Goal: Information Seeking & Learning: Learn about a topic

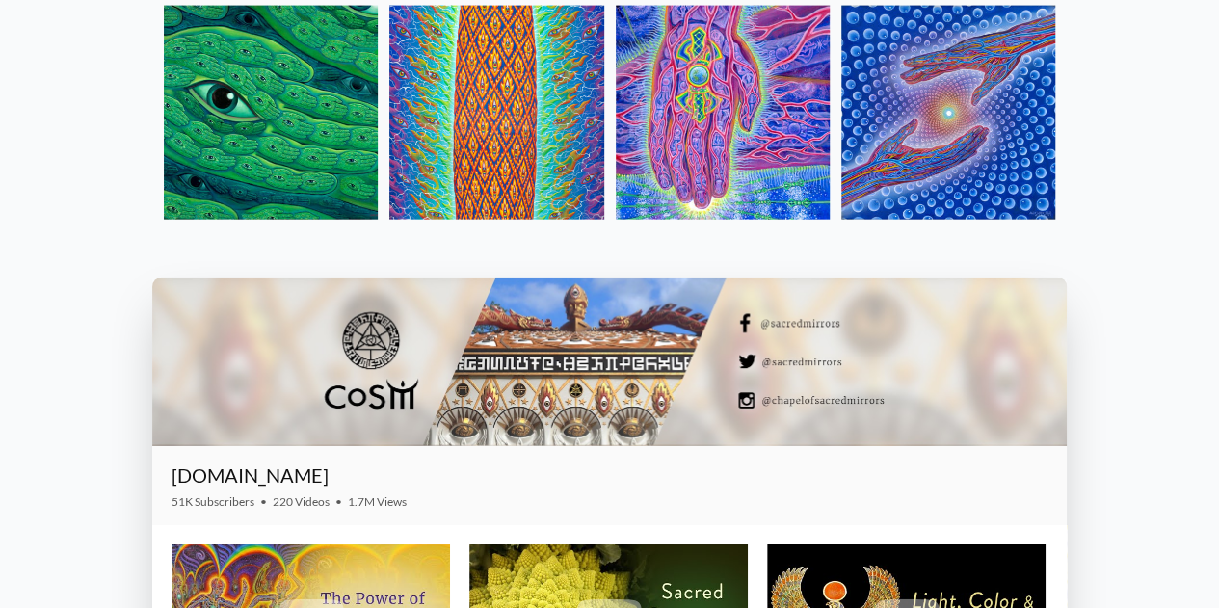
scroll to position [2024, 0]
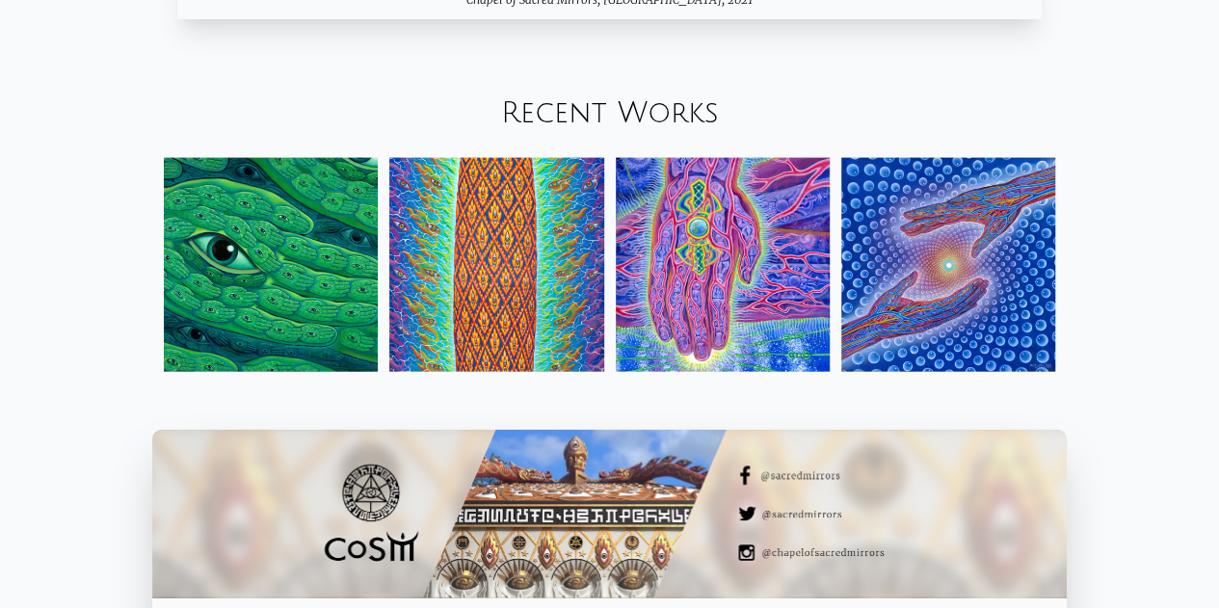
click at [274, 302] on img at bounding box center [271, 265] width 214 height 214
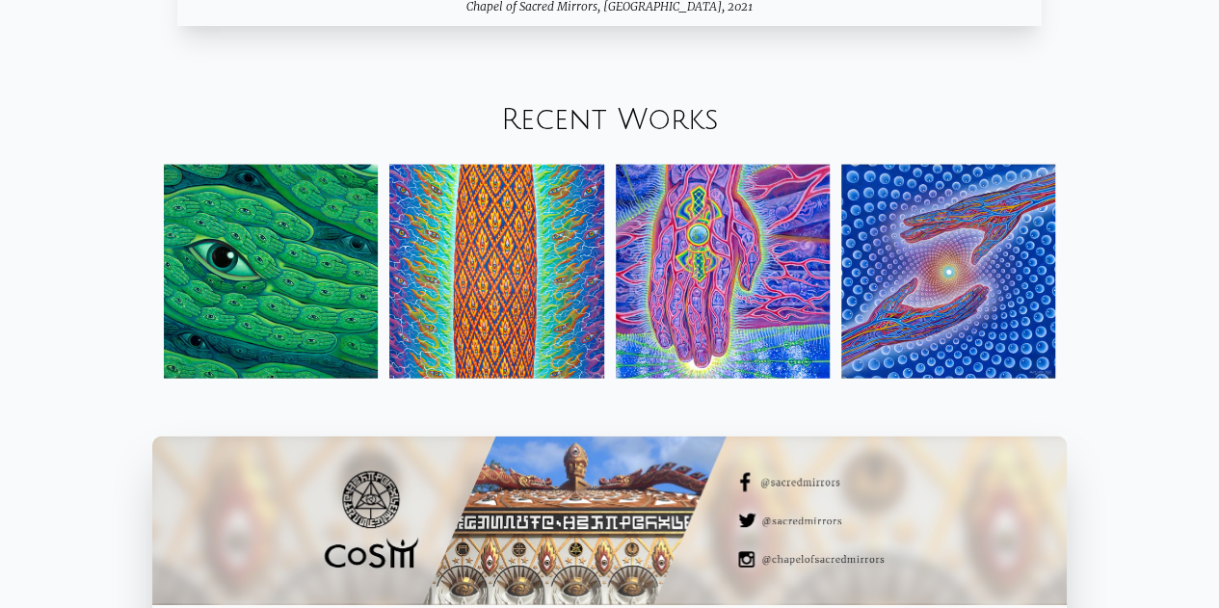
click at [494, 289] on img at bounding box center [496, 272] width 214 height 214
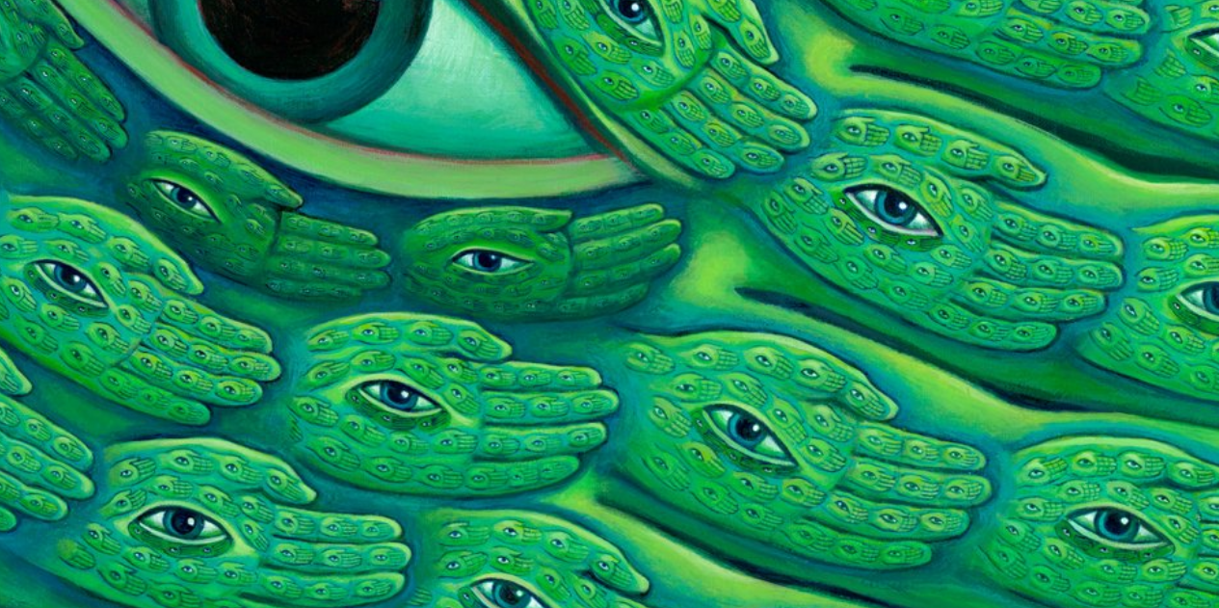
scroll to position [136, 0]
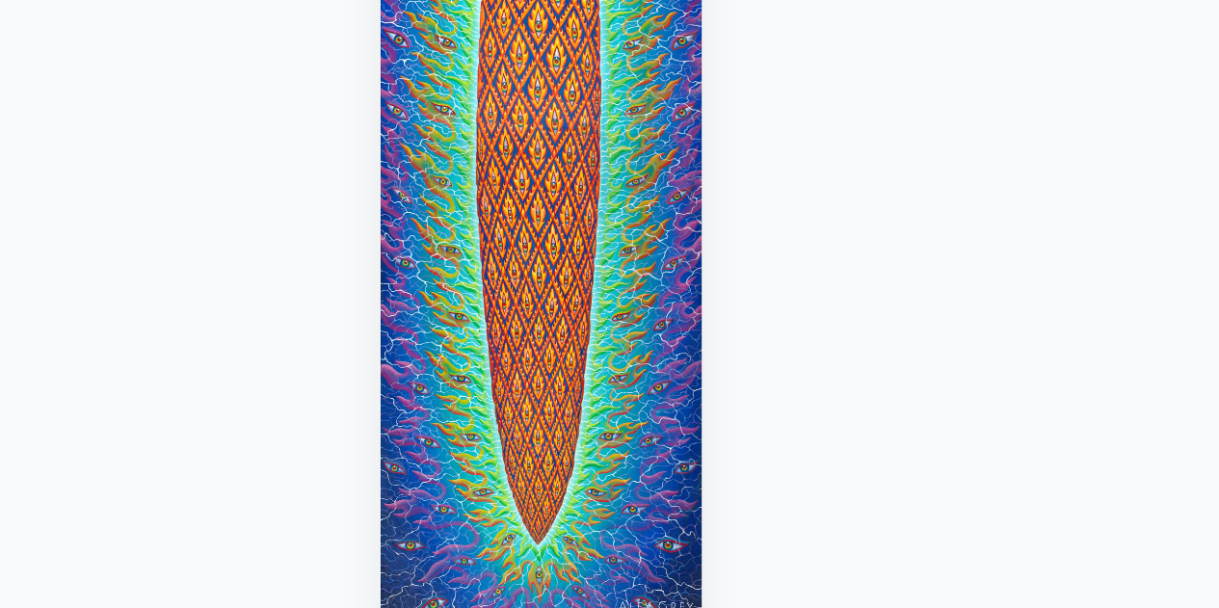
scroll to position [258, 0]
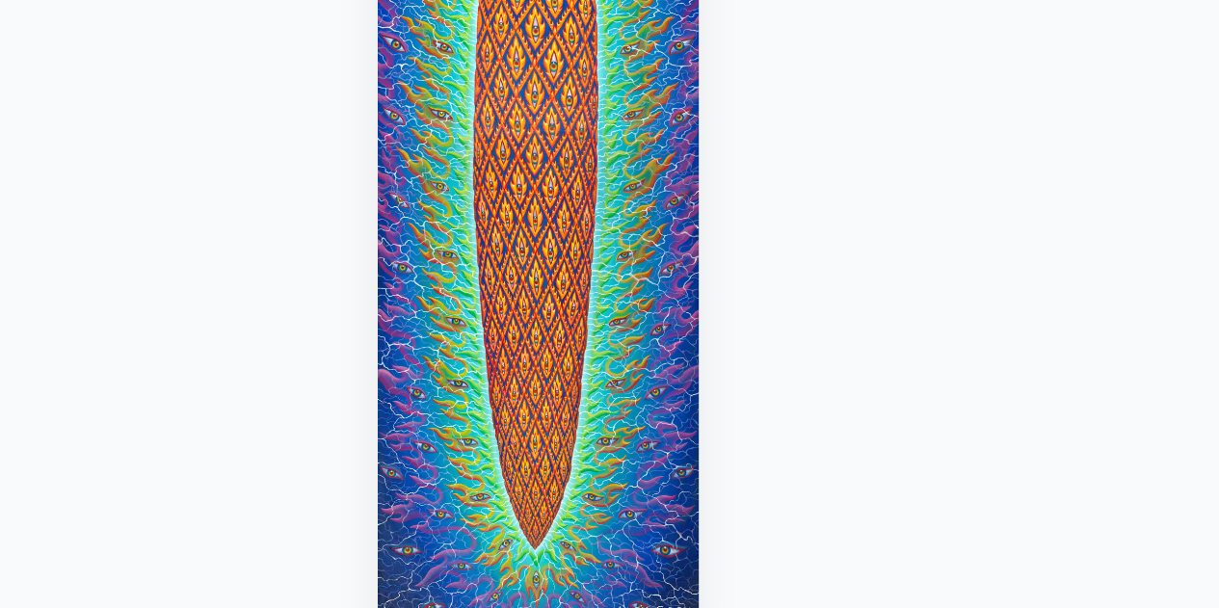
click at [594, 243] on img "2 / 31" at bounding box center [609, 168] width 148 height 487
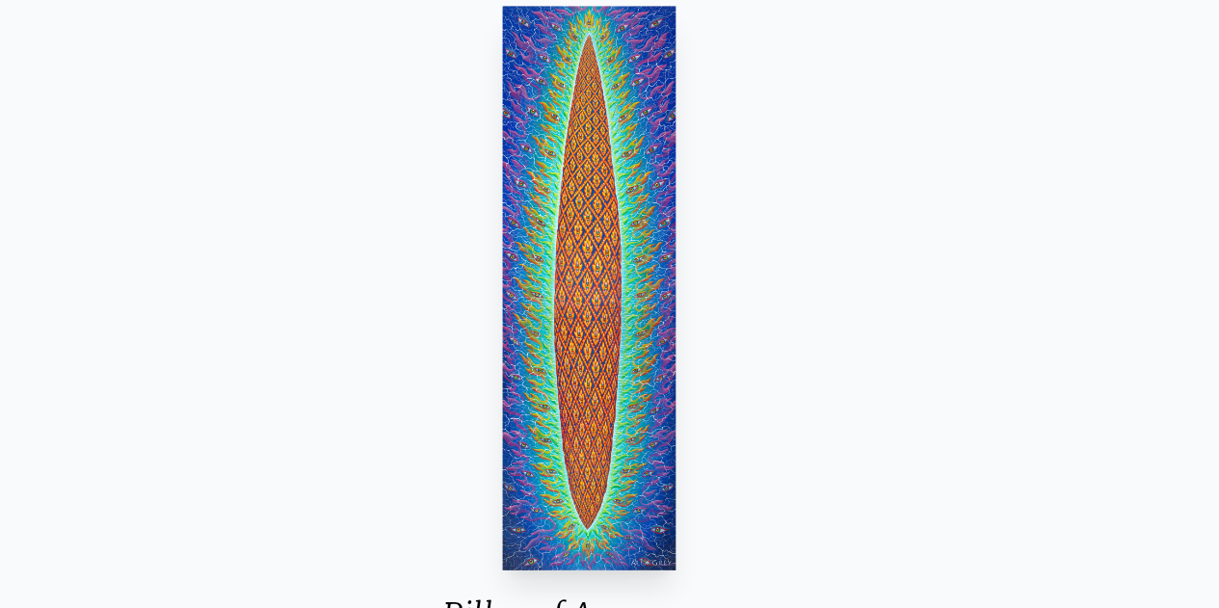
scroll to position [155, 0]
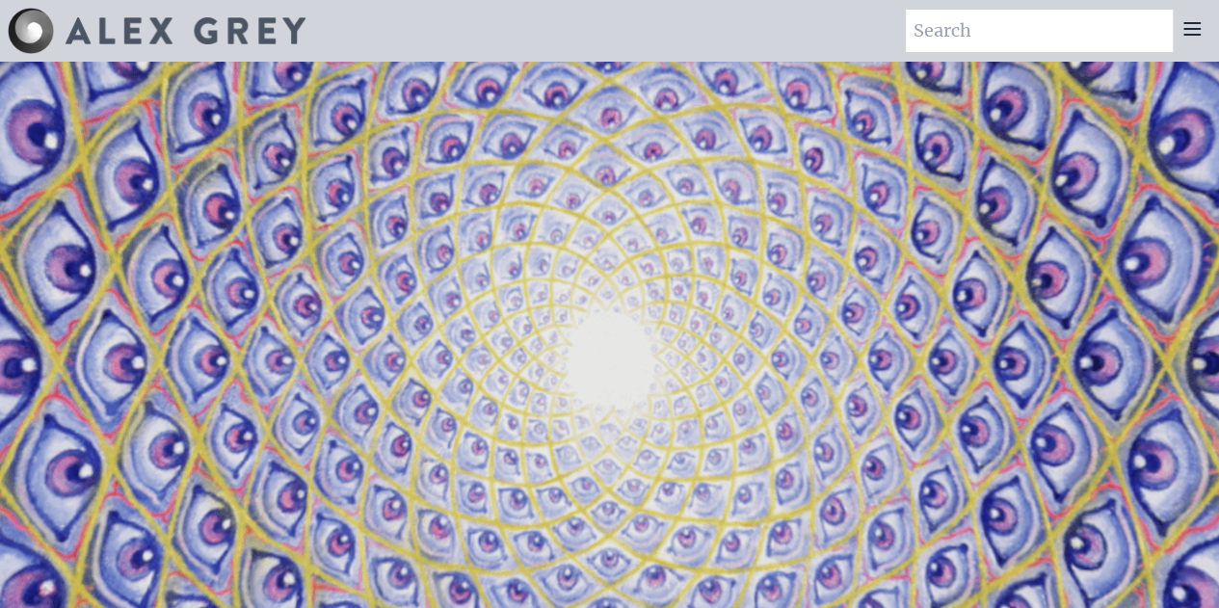
click at [1195, 38] on icon at bounding box center [1191, 28] width 23 height 23
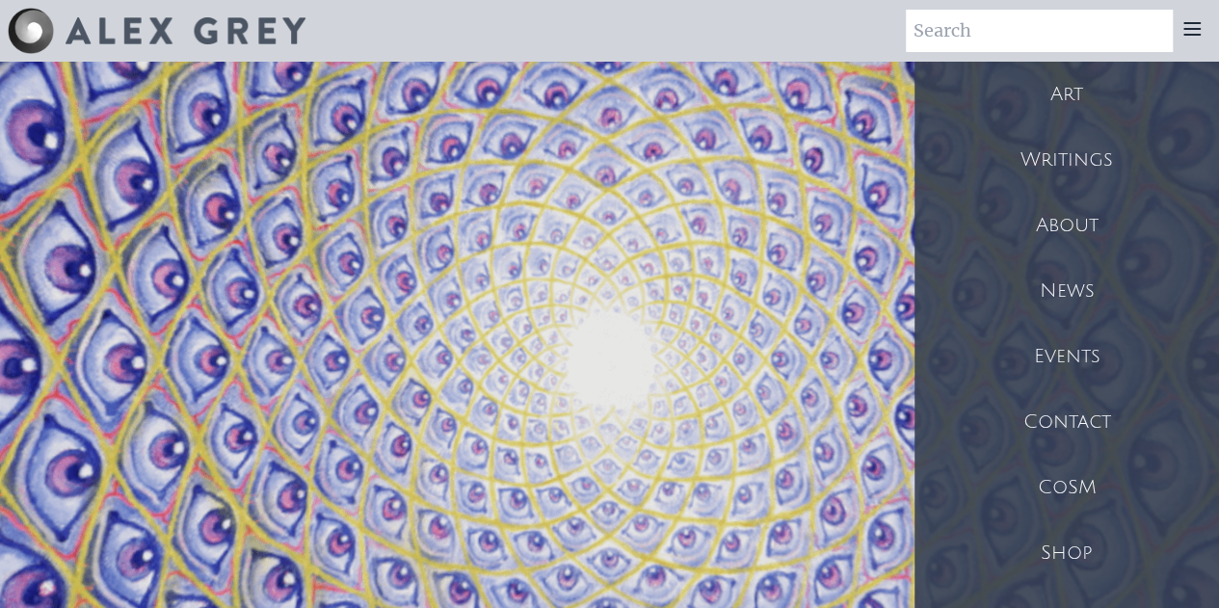
click at [1075, 98] on div "Art" at bounding box center [1066, 95] width 304 height 66
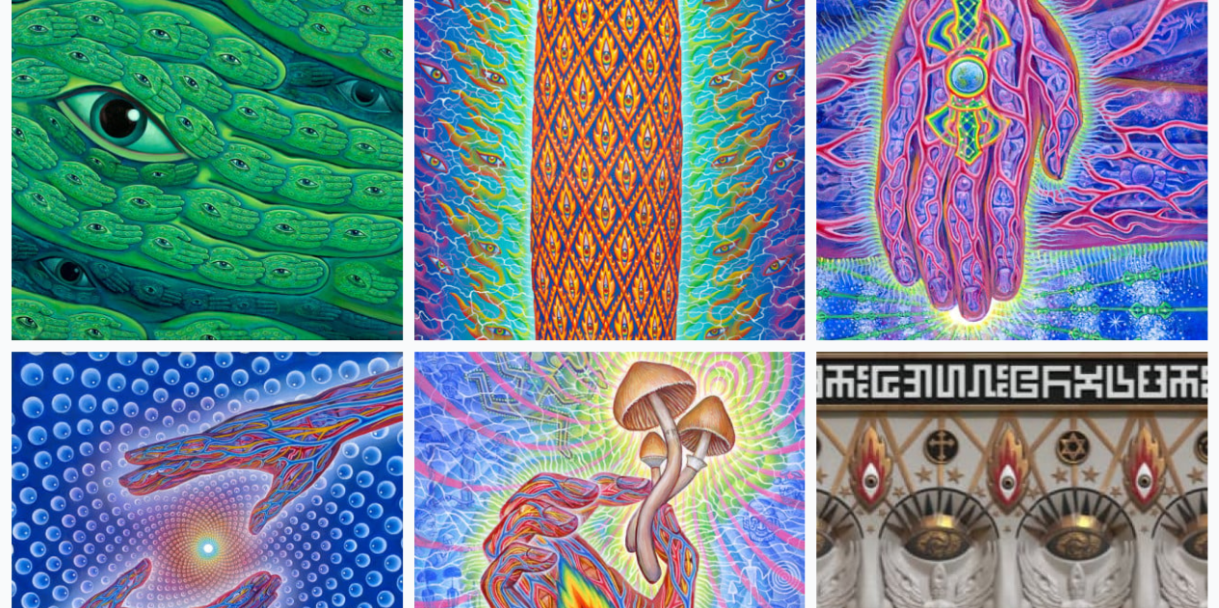
scroll to position [26, 0]
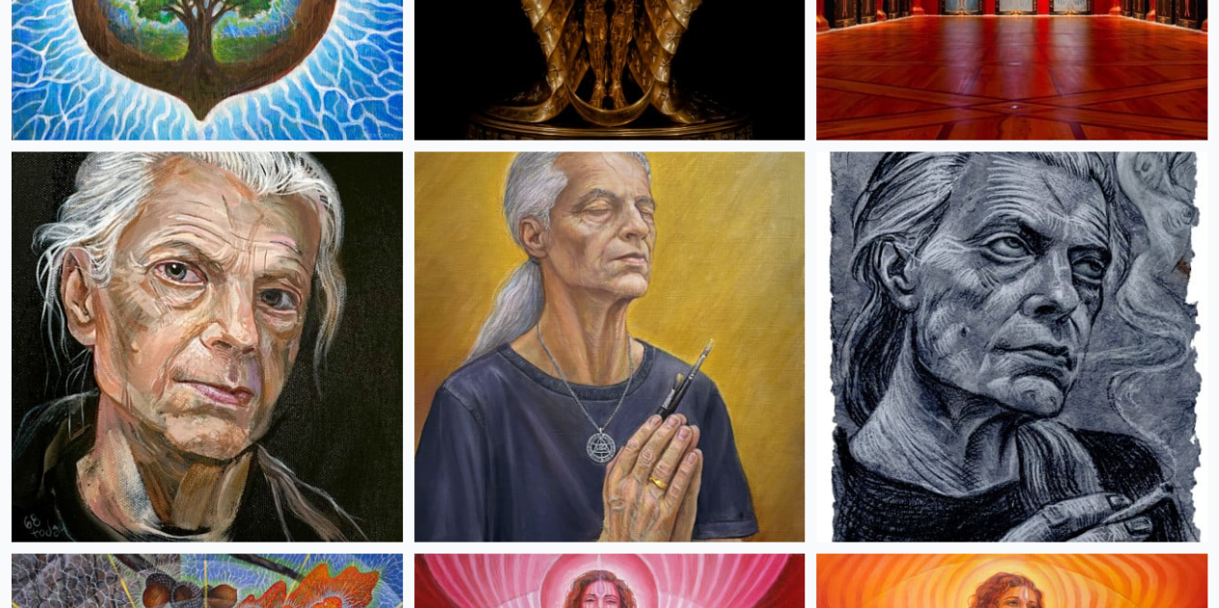
scroll to position [1637, 0]
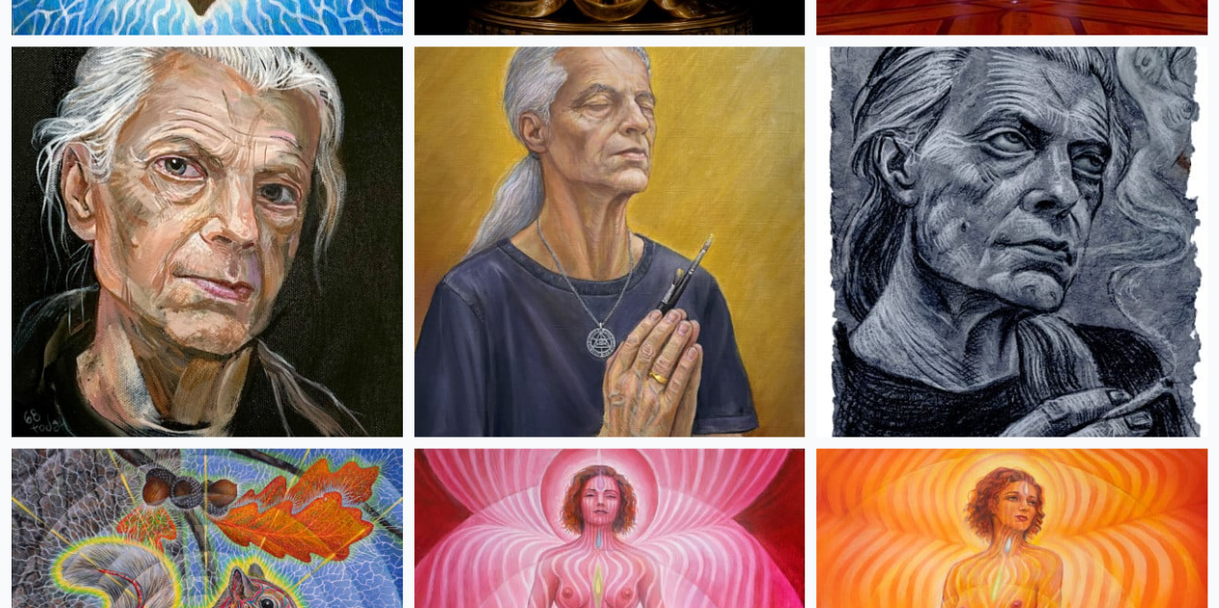
scroll to position [1781, 0]
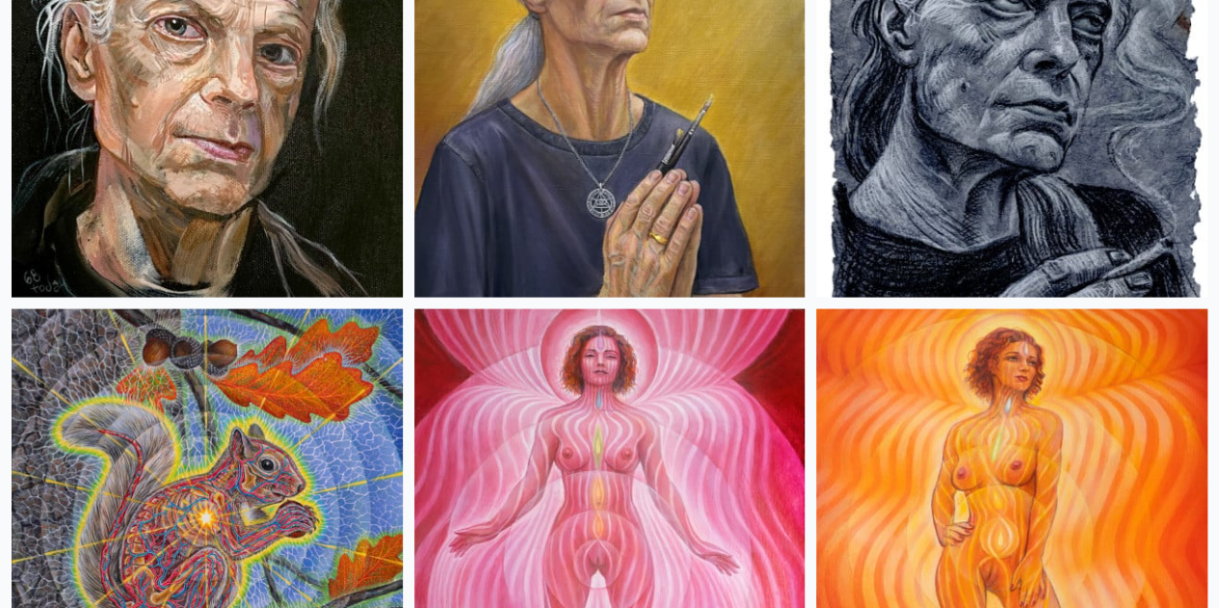
scroll to position [1889, 0]
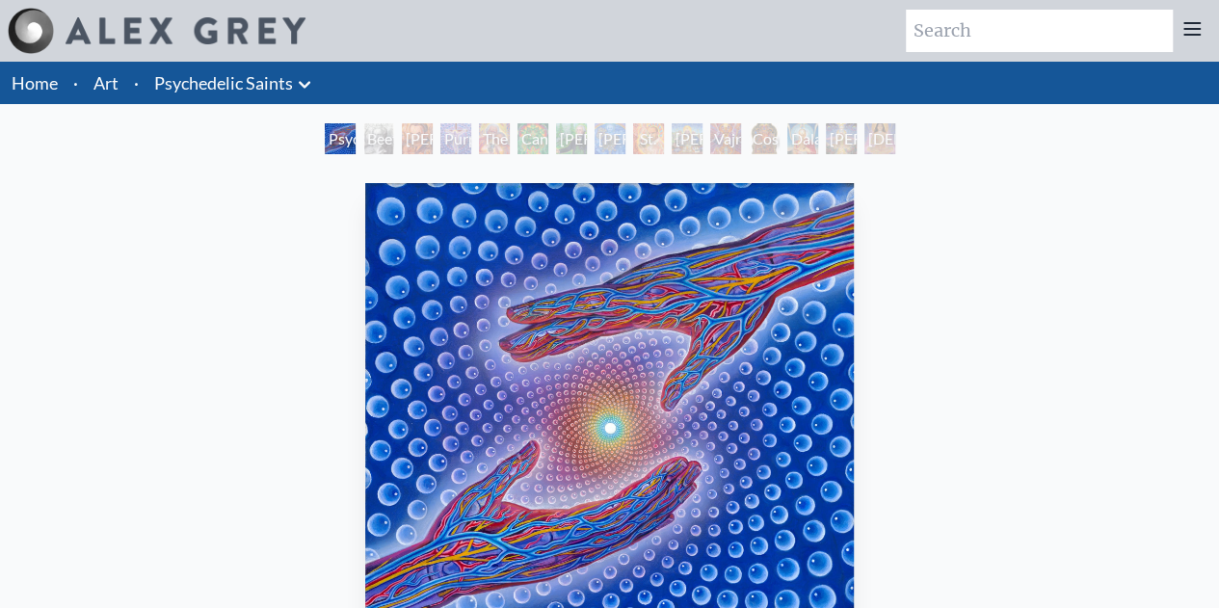
scroll to position [2, 0]
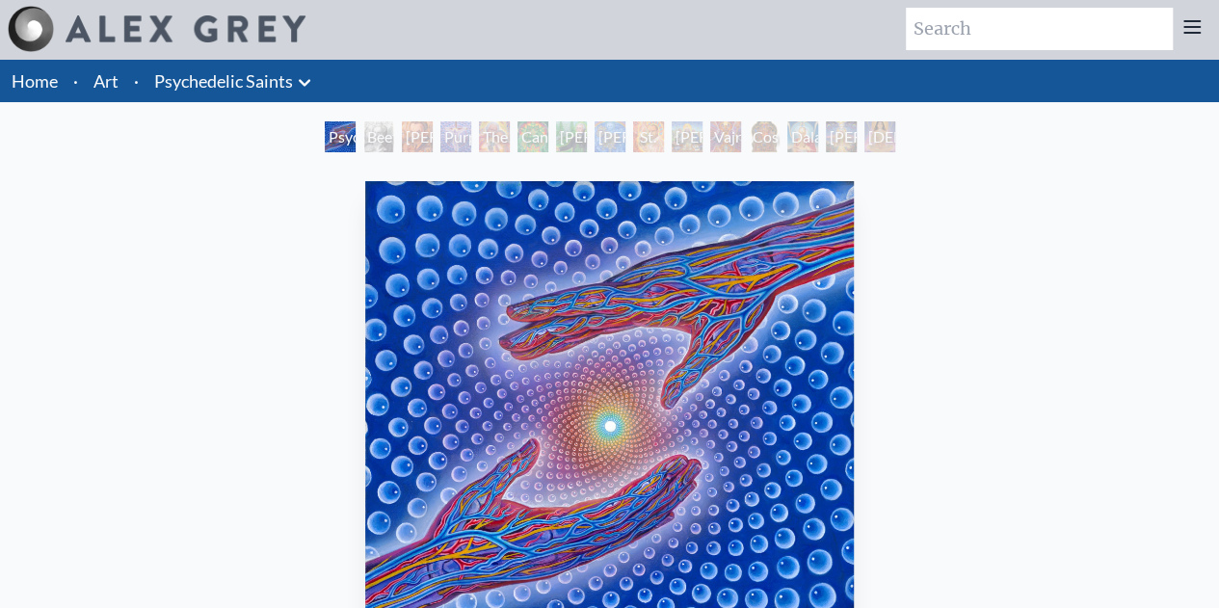
click at [343, 145] on div "Psychedelic Healing" at bounding box center [340, 136] width 31 height 31
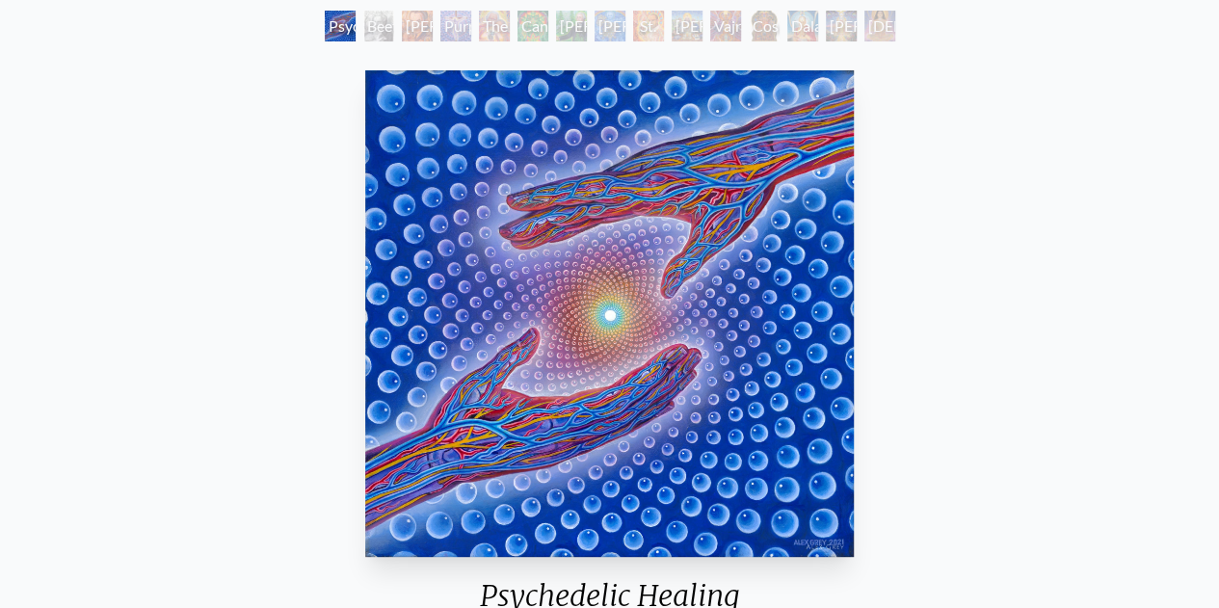
scroll to position [114, 0]
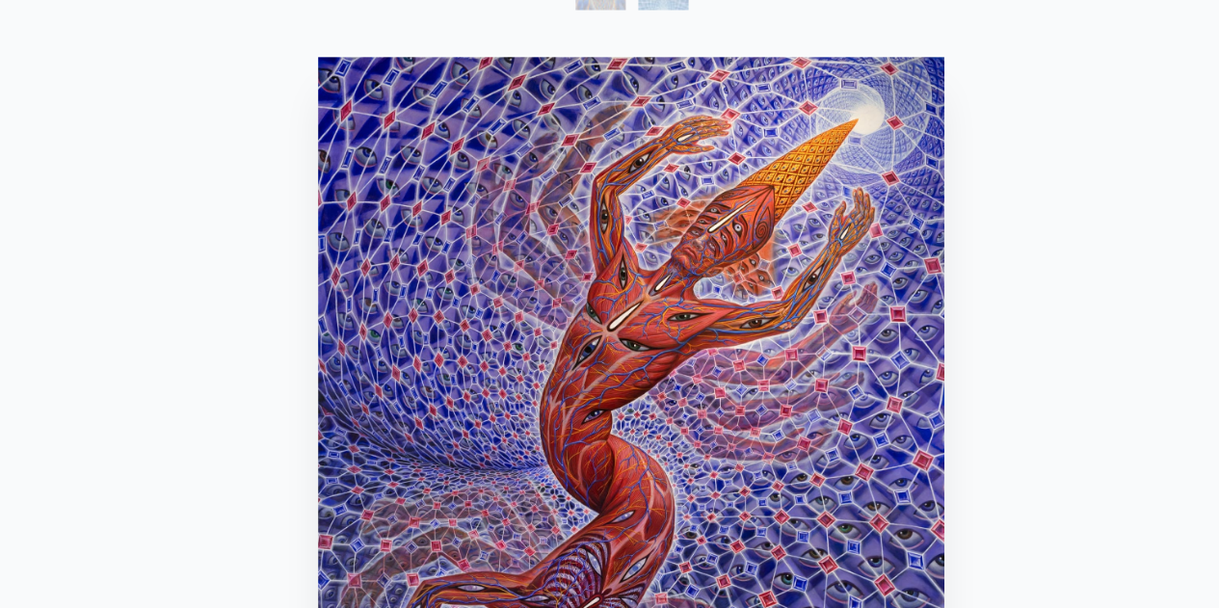
scroll to position [137, 0]
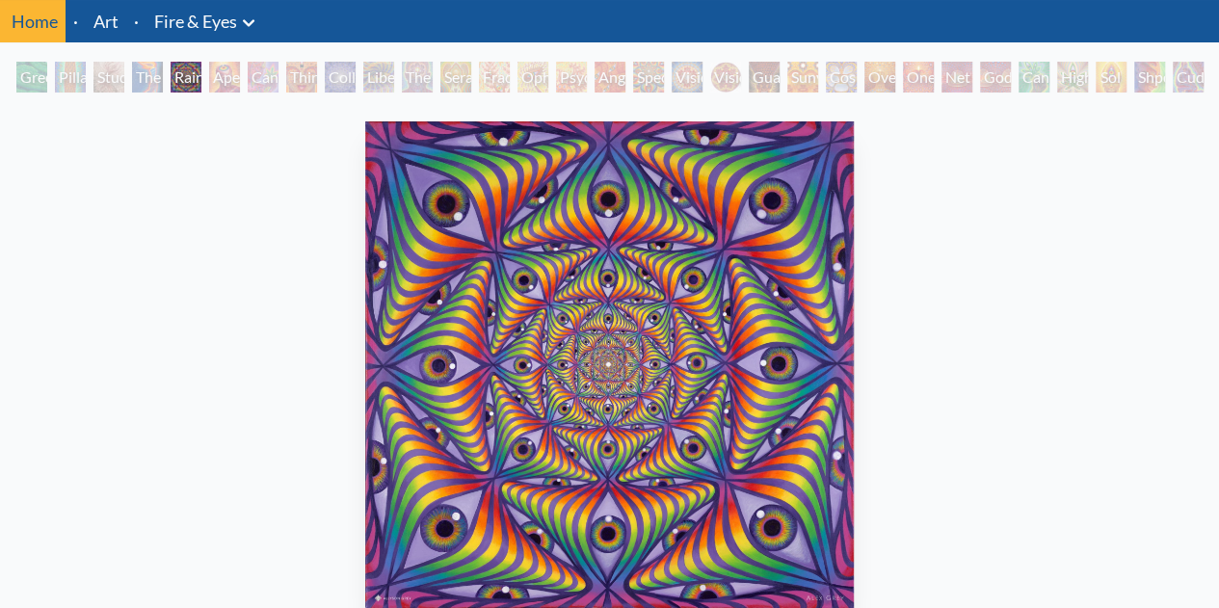
scroll to position [61, 0]
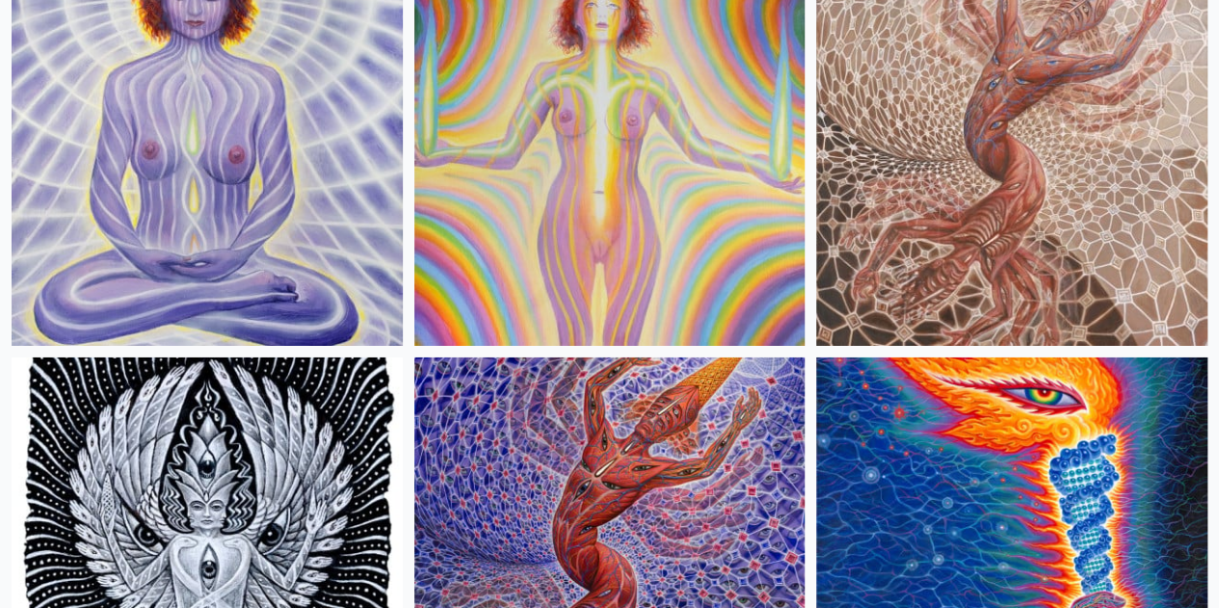
scroll to position [3075, 0]
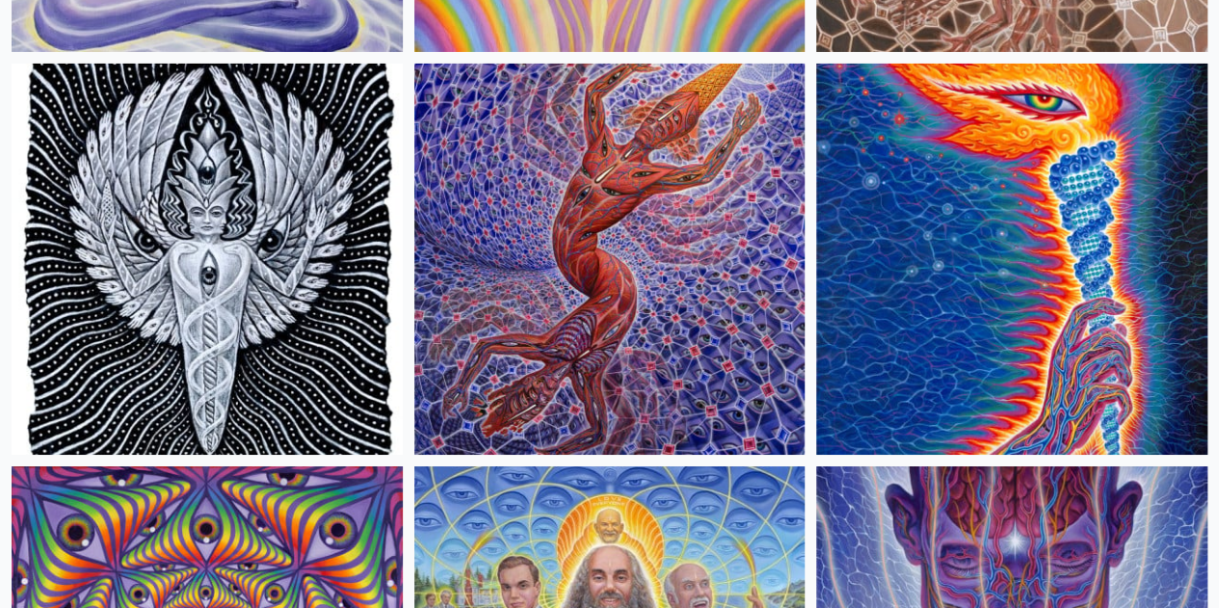
scroll to position [3372, 0]
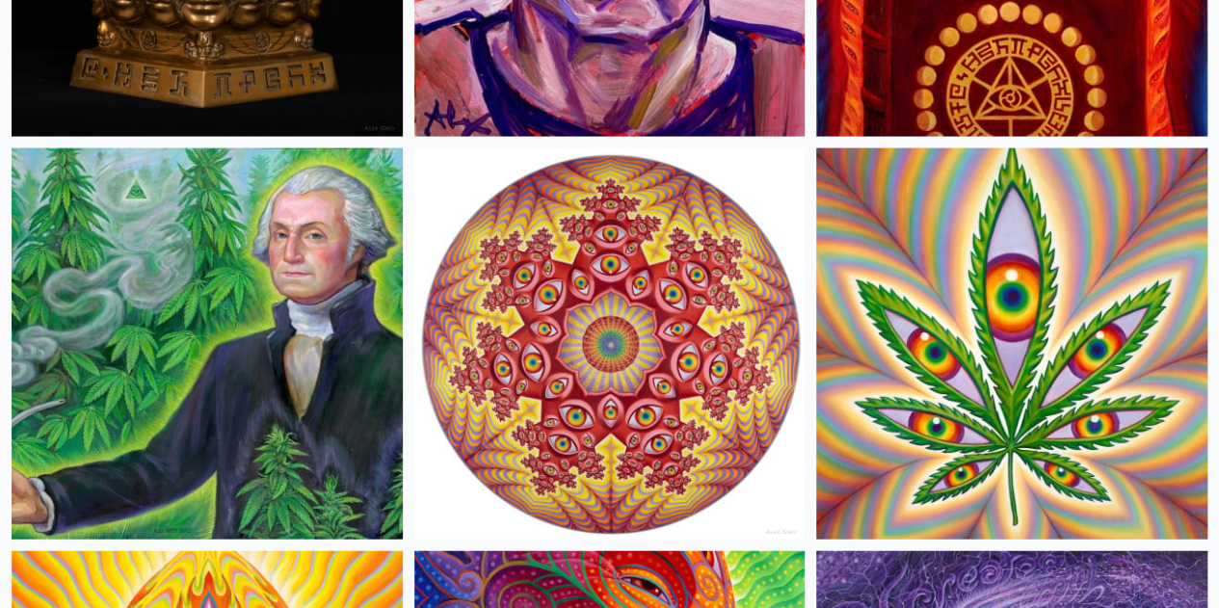
scroll to position [5782, 0]
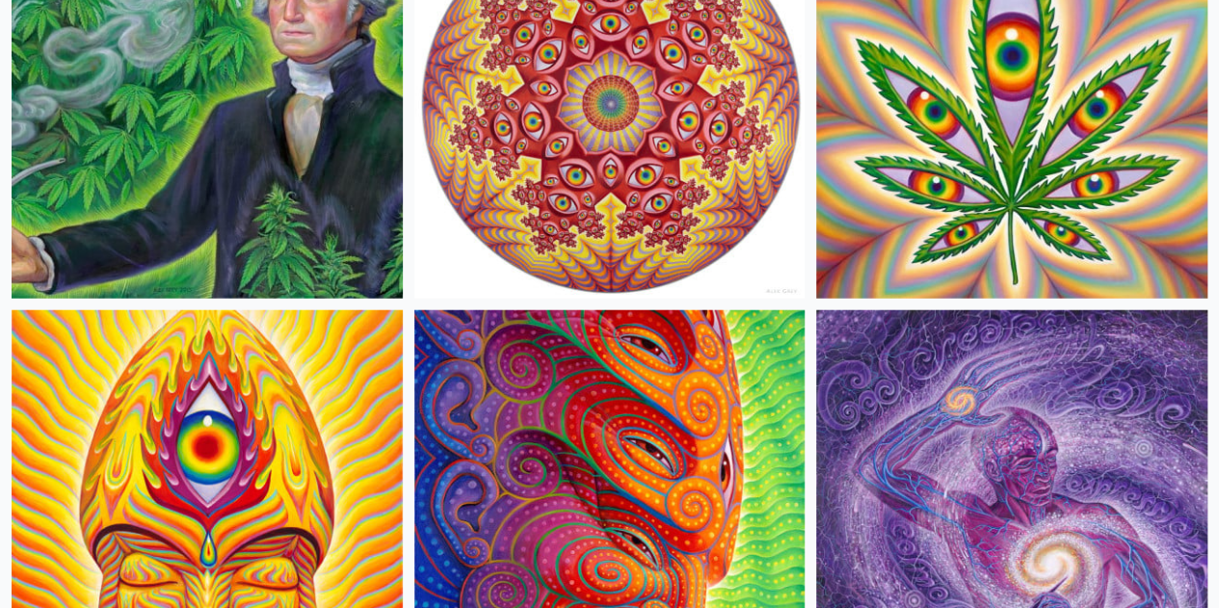
scroll to position [5841, 0]
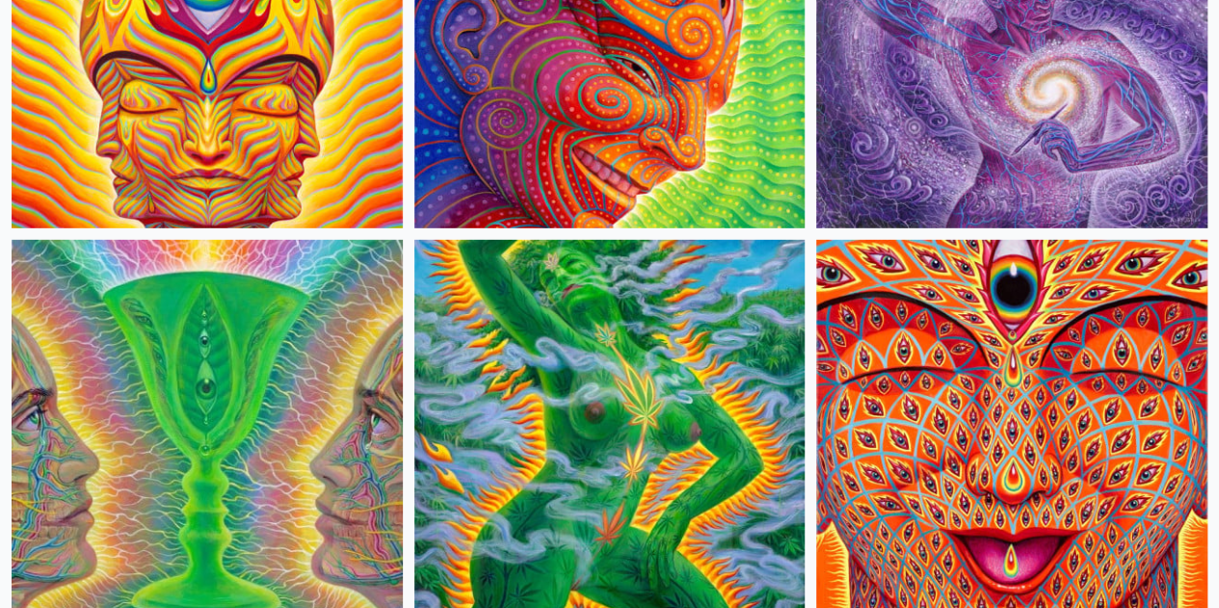
scroll to position [6527, 0]
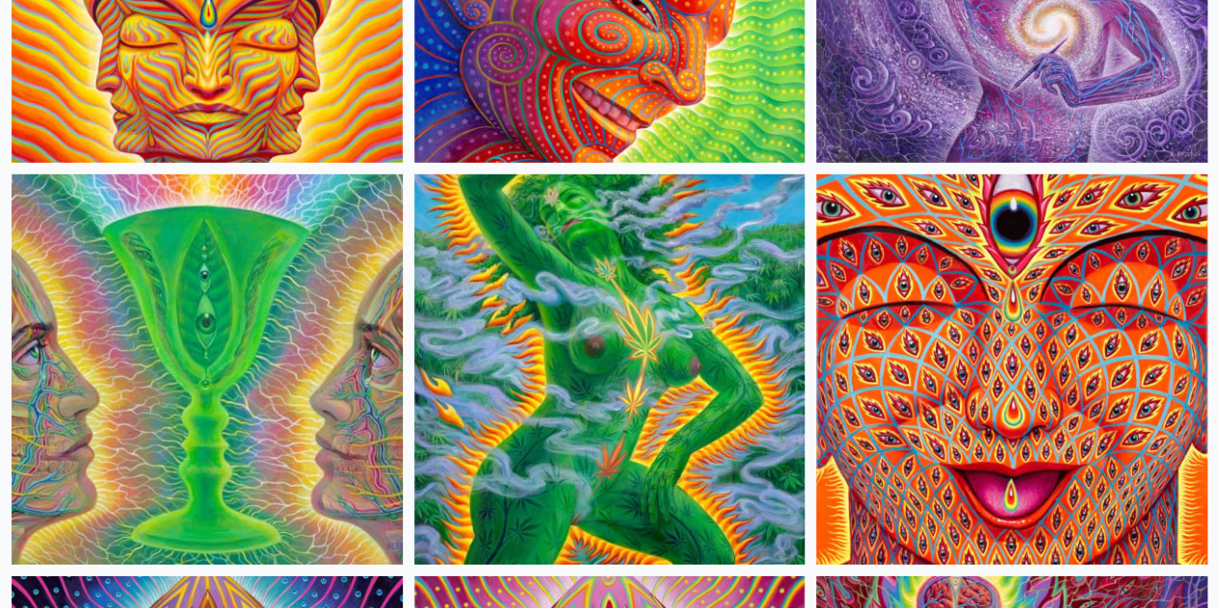
scroll to position [6478, 0]
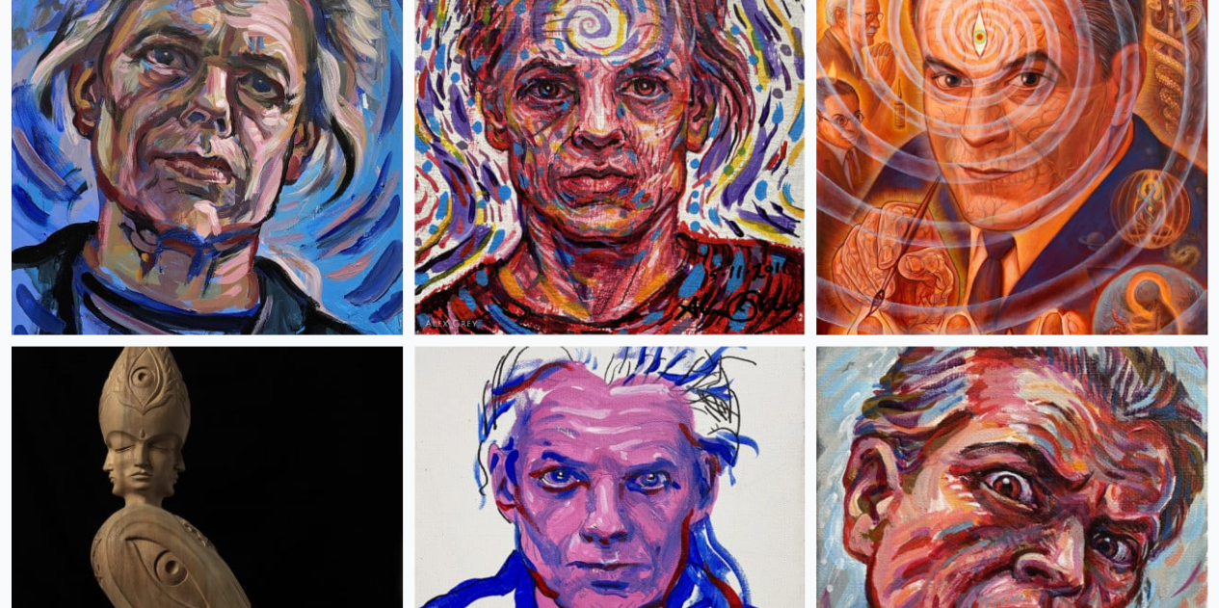
scroll to position [9125, 0]
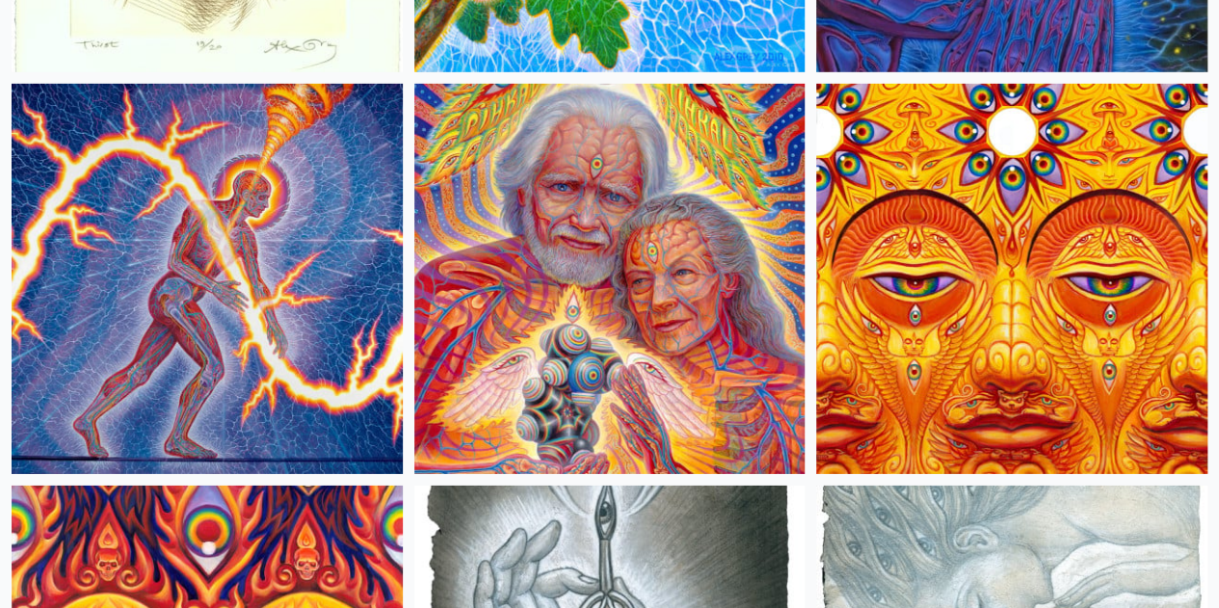
scroll to position [10155, 0]
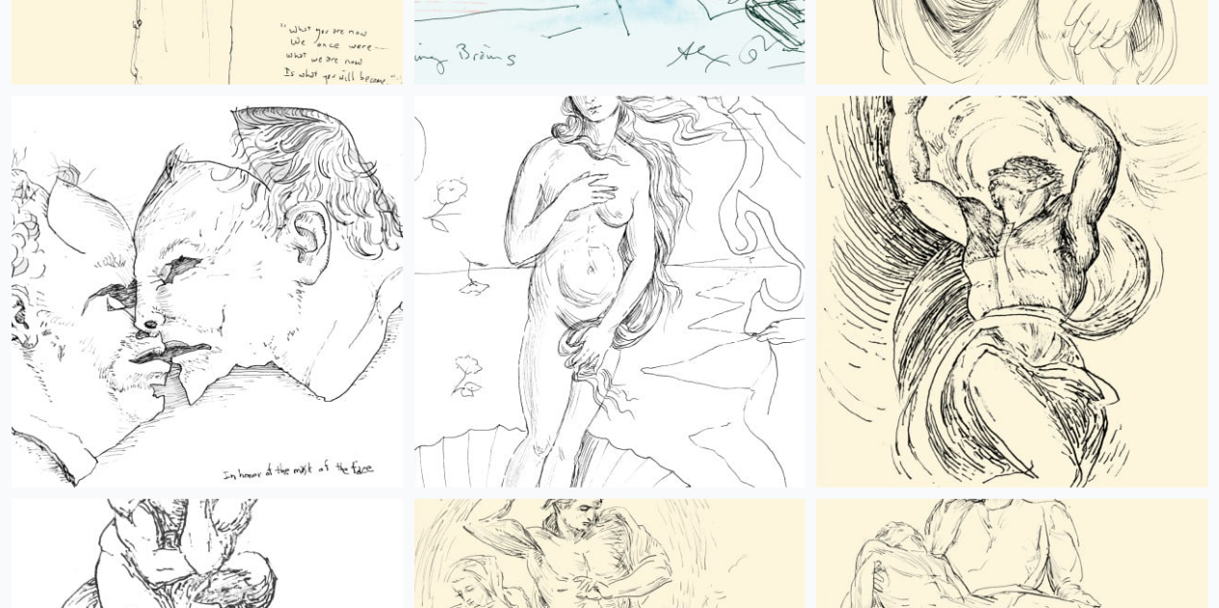
scroll to position [13399, 0]
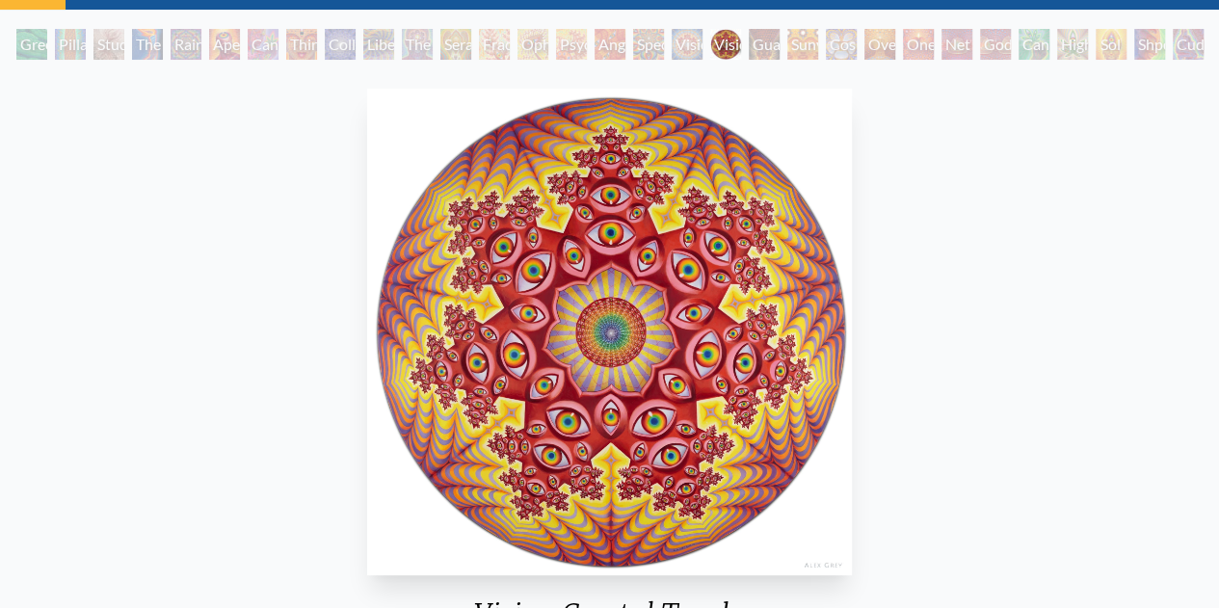
scroll to position [95, 0]
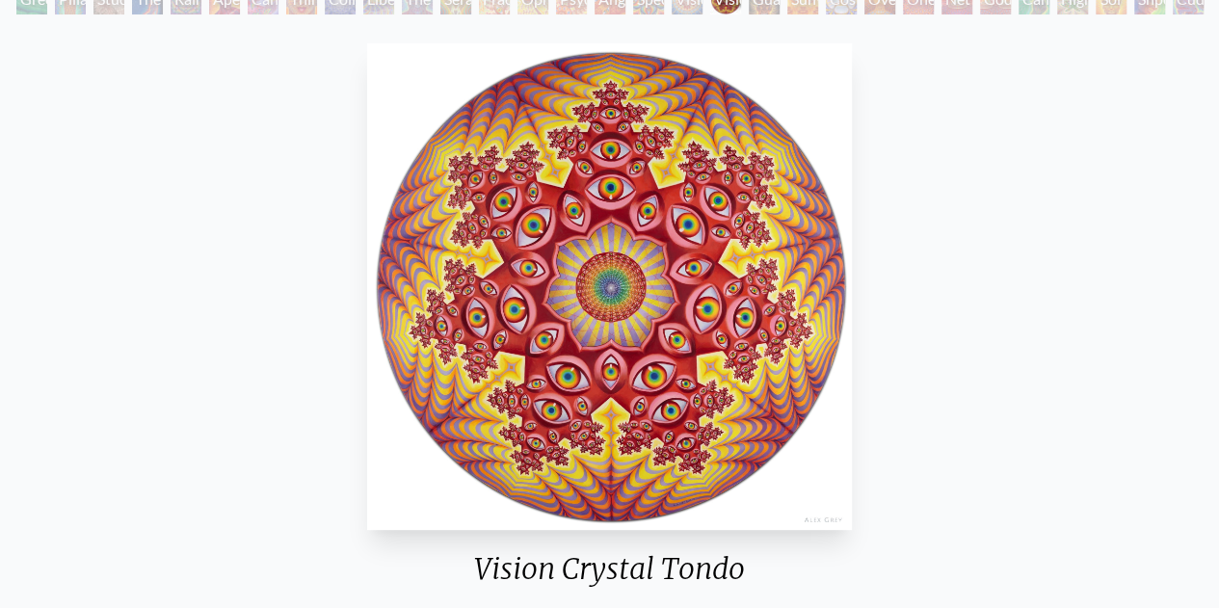
scroll to position [0, 0]
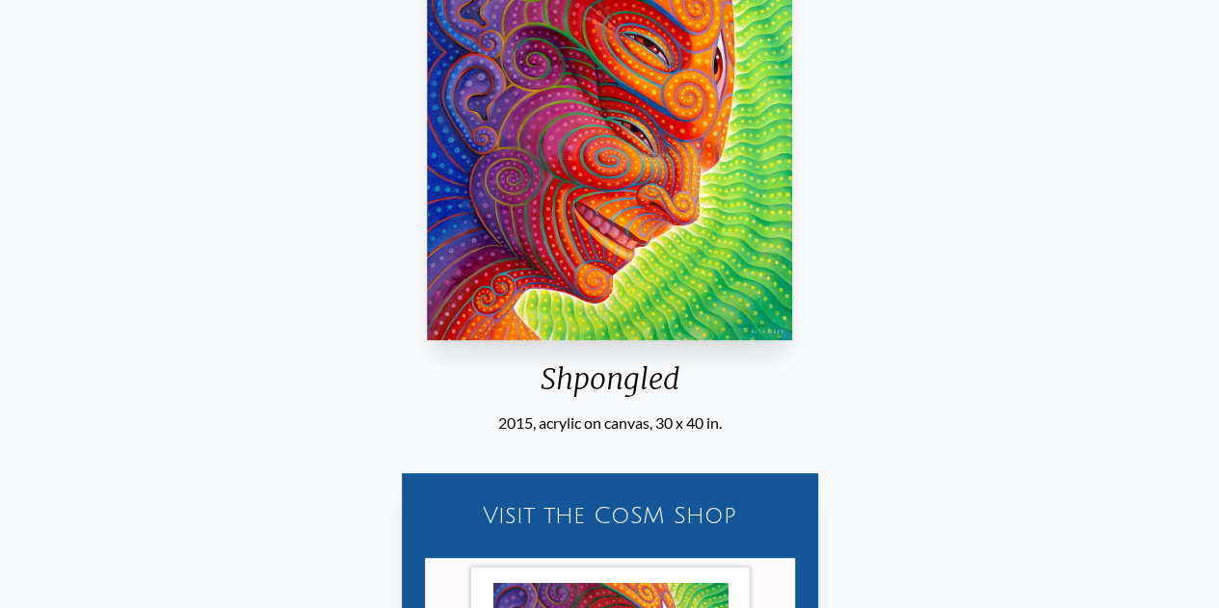
scroll to position [332, 0]
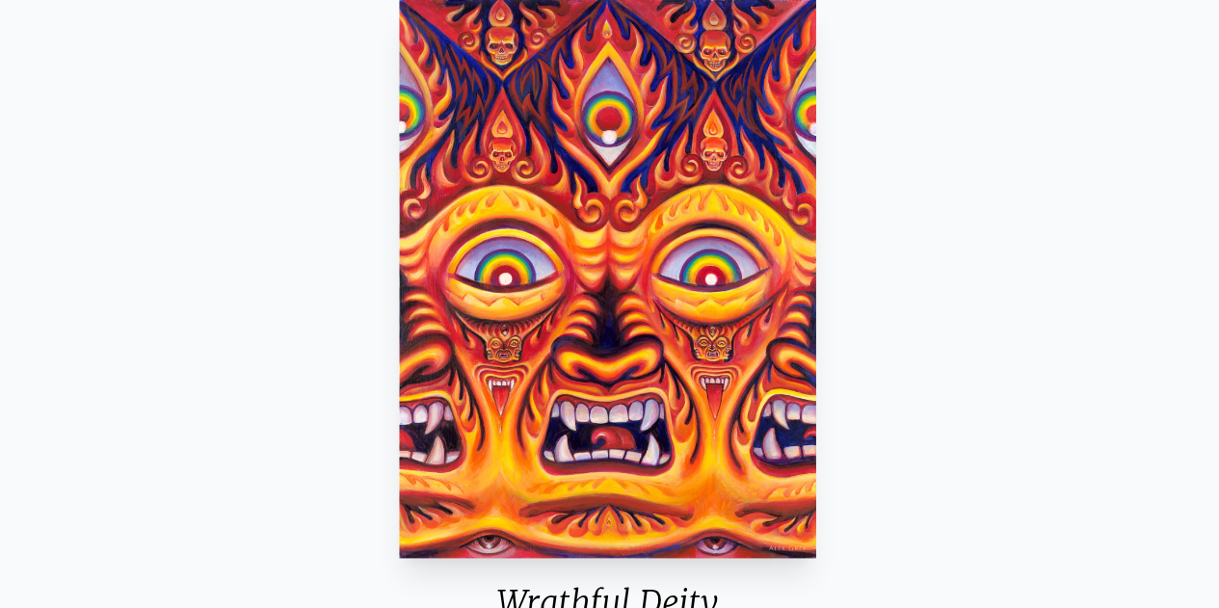
scroll to position [132, 0]
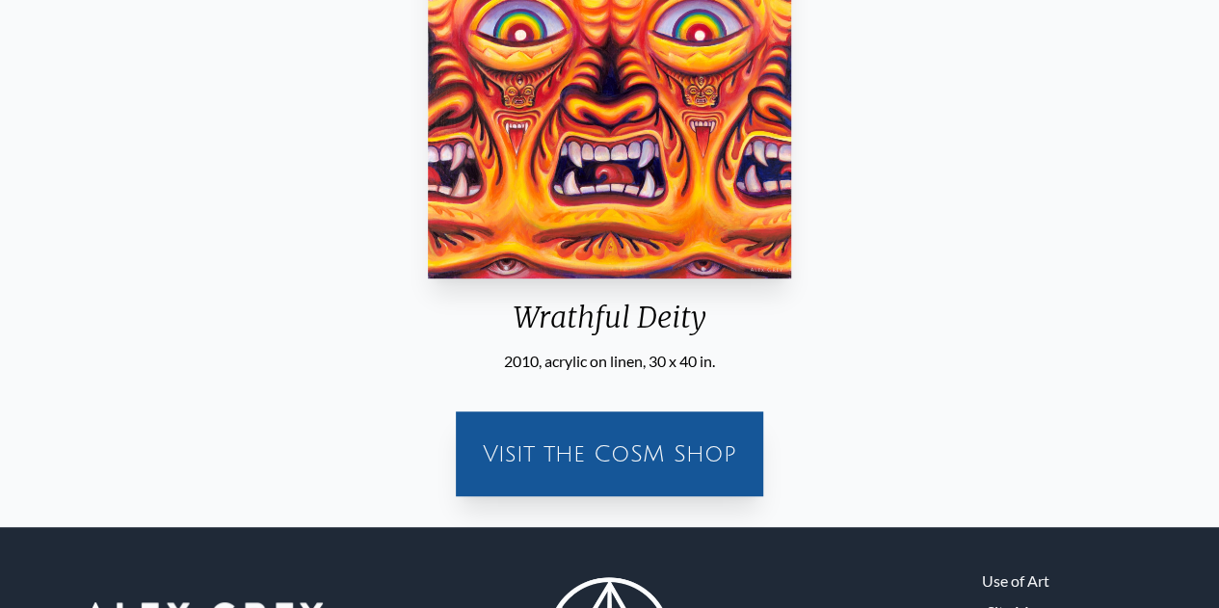
scroll to position [418, 0]
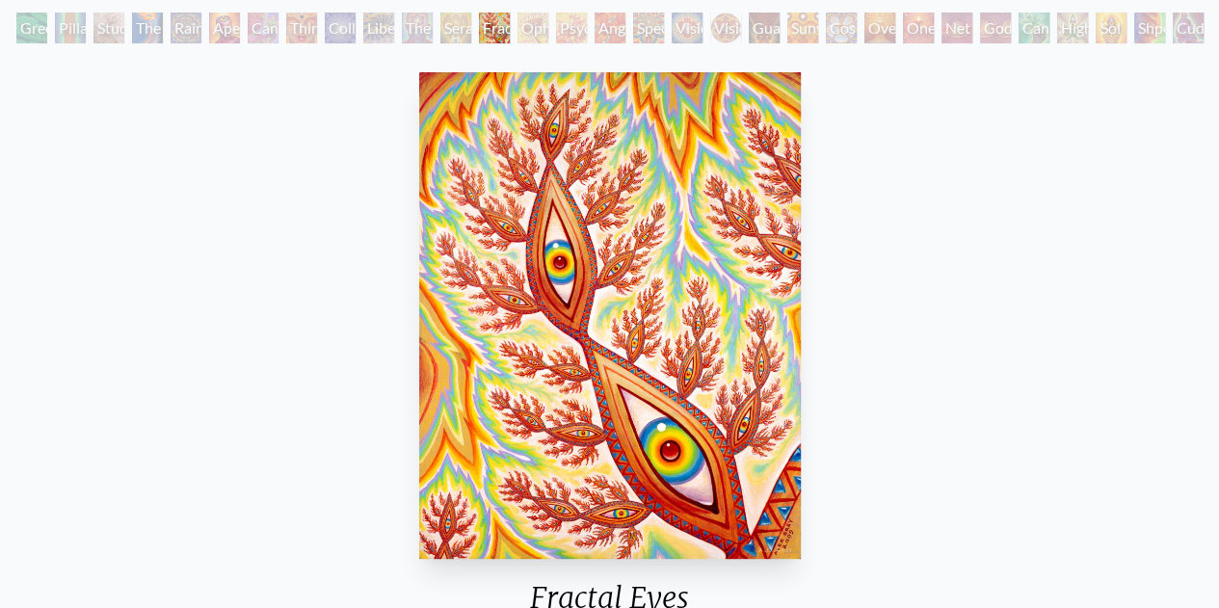
scroll to position [118, 0]
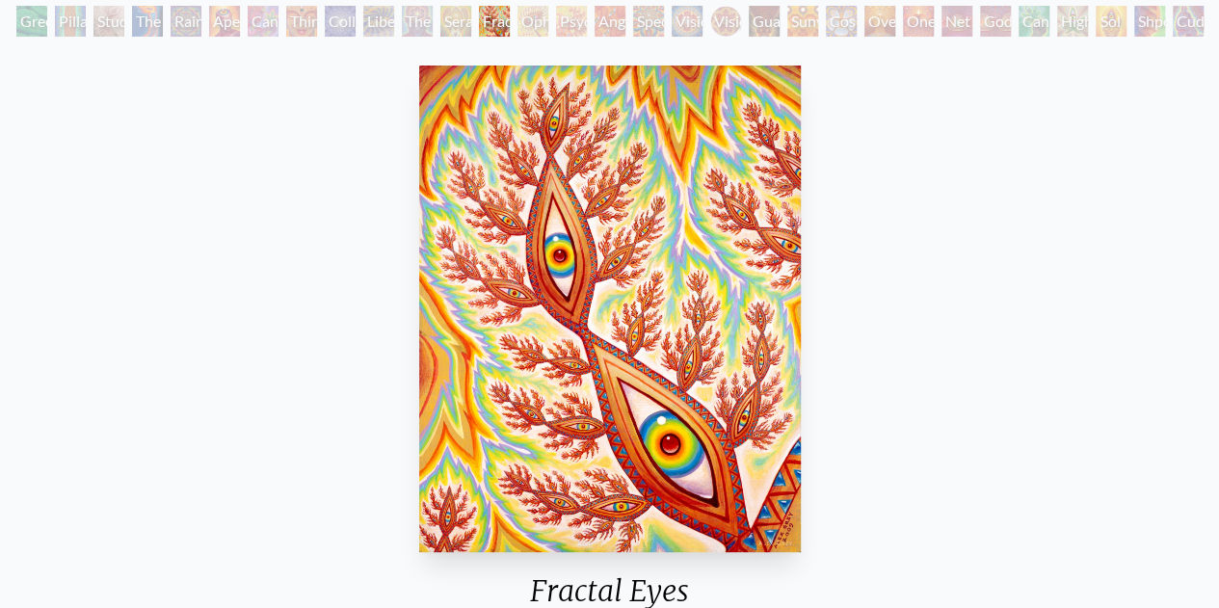
click at [516, 257] on img "13 / 31" at bounding box center [610, 309] width 382 height 487
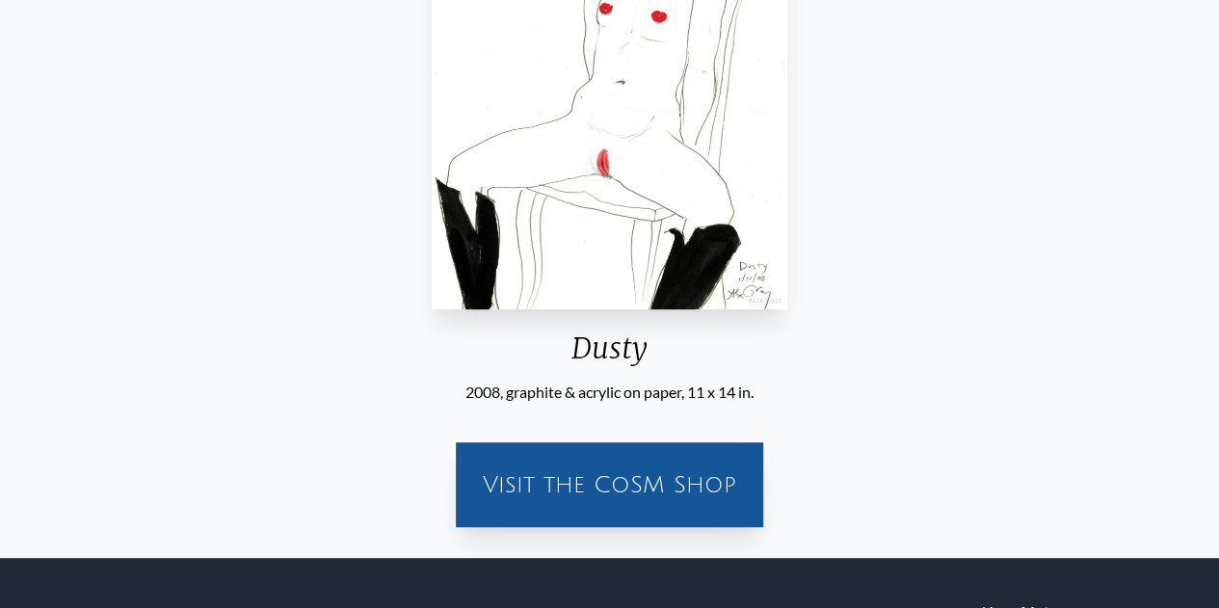
scroll to position [440, 0]
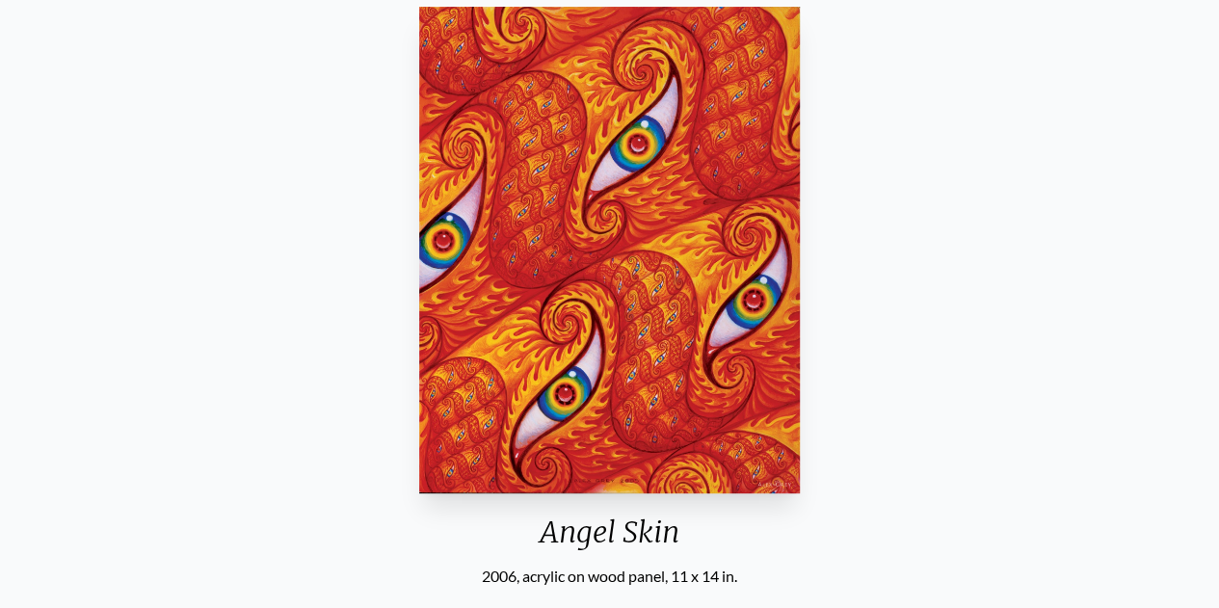
scroll to position [172, 0]
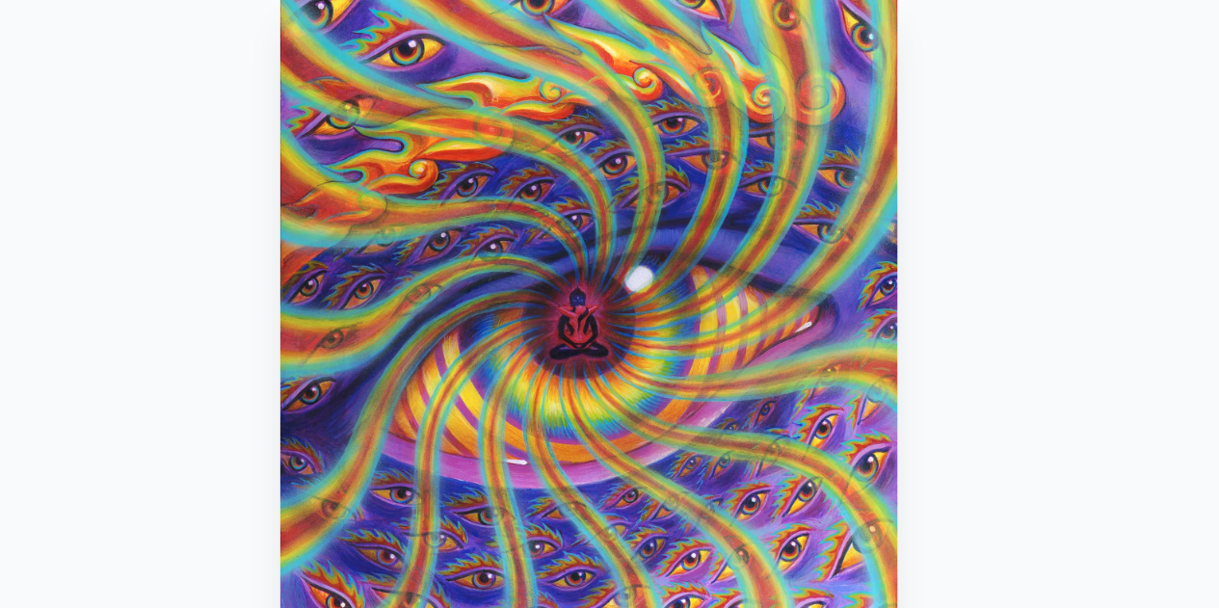
scroll to position [155, 0]
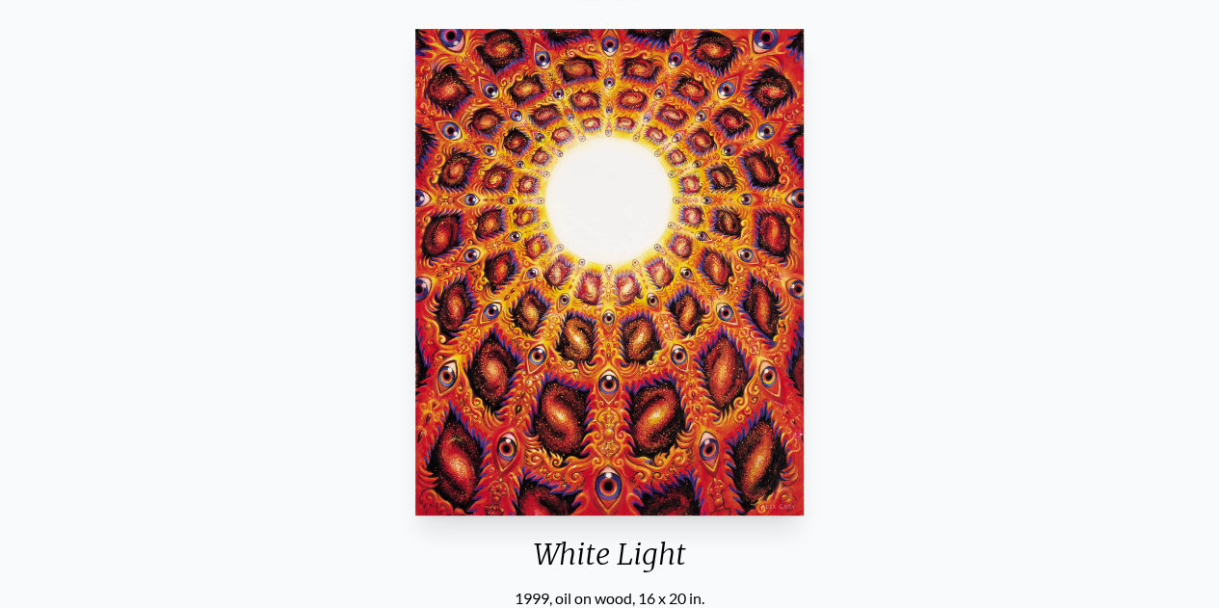
scroll to position [191, 0]
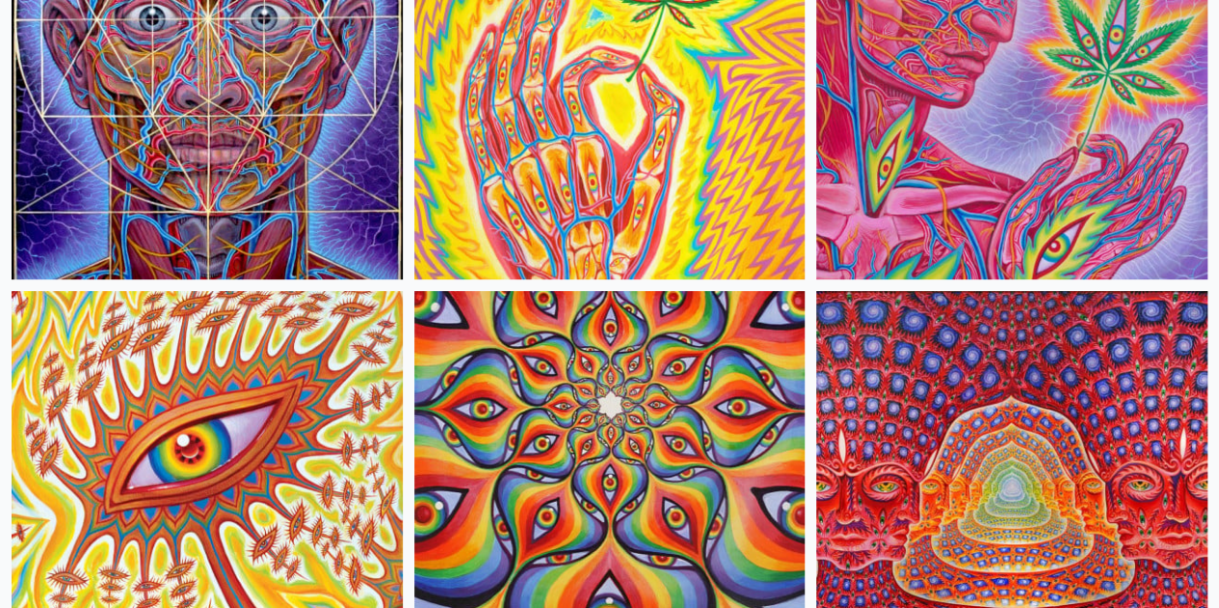
scroll to position [14818, 0]
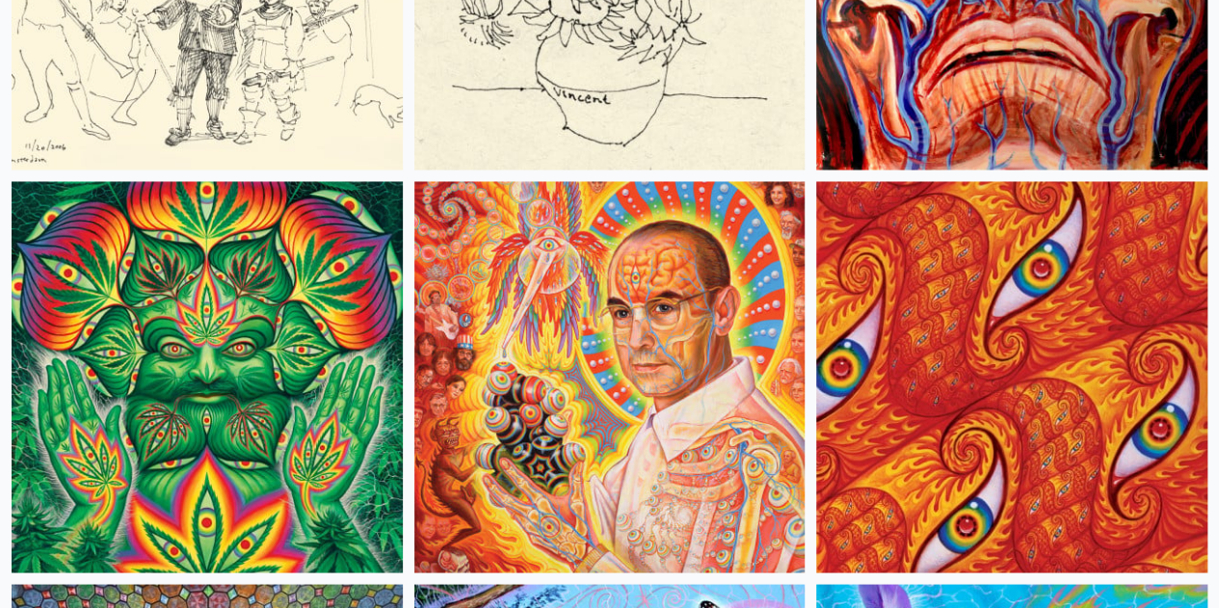
scroll to position [16132, 0]
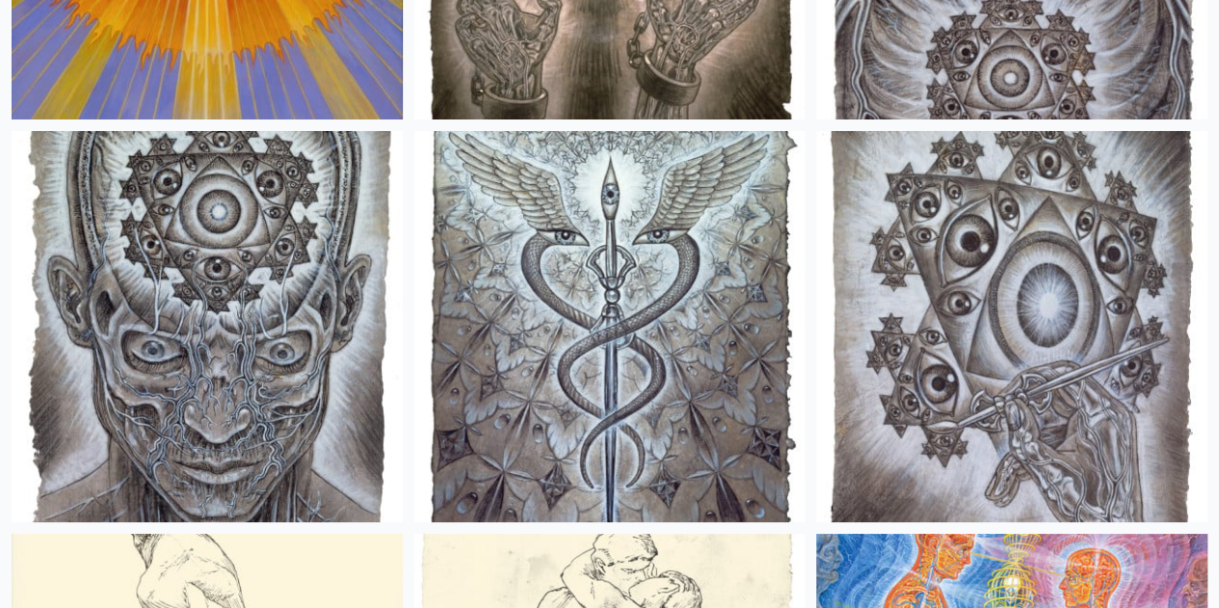
scroll to position [25507, 0]
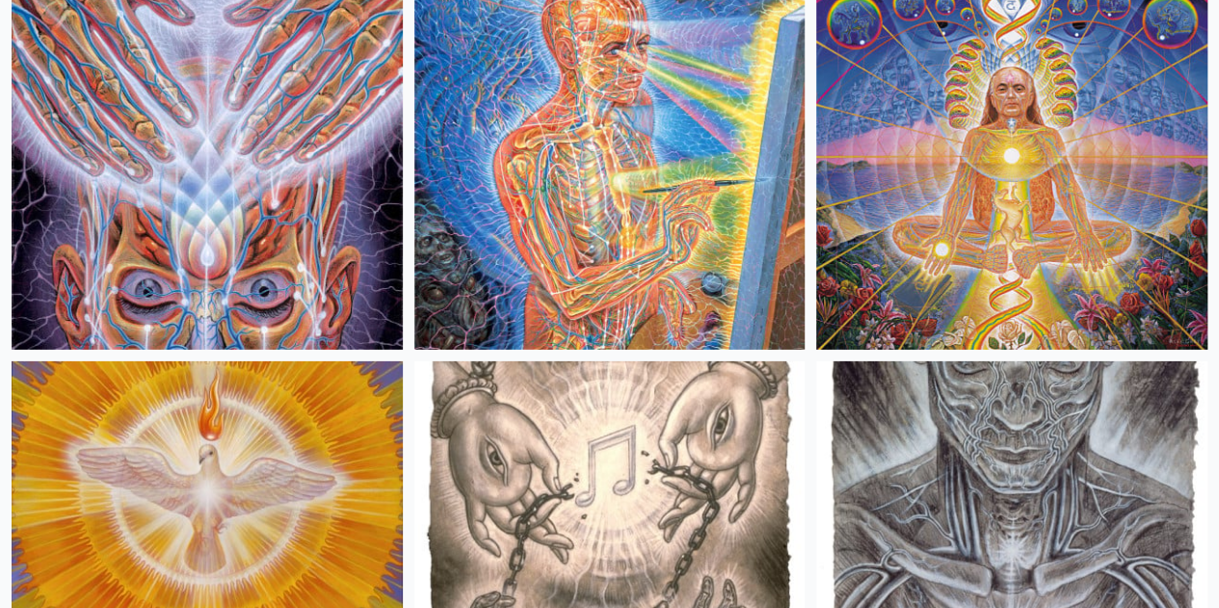
scroll to position [24740, 0]
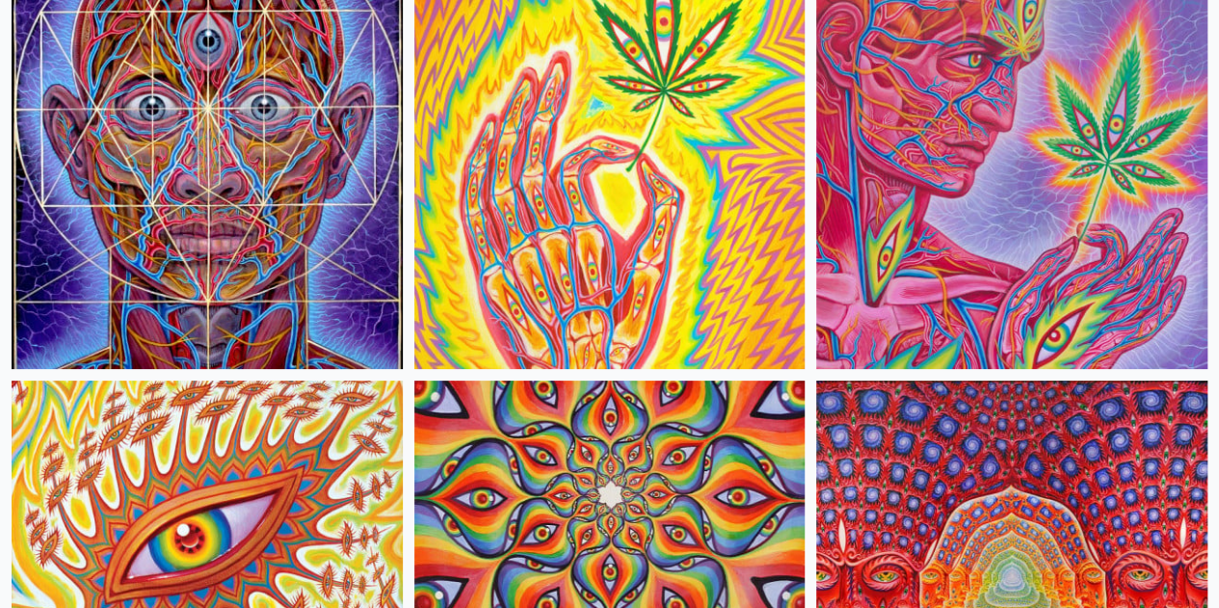
scroll to position [14722, 0]
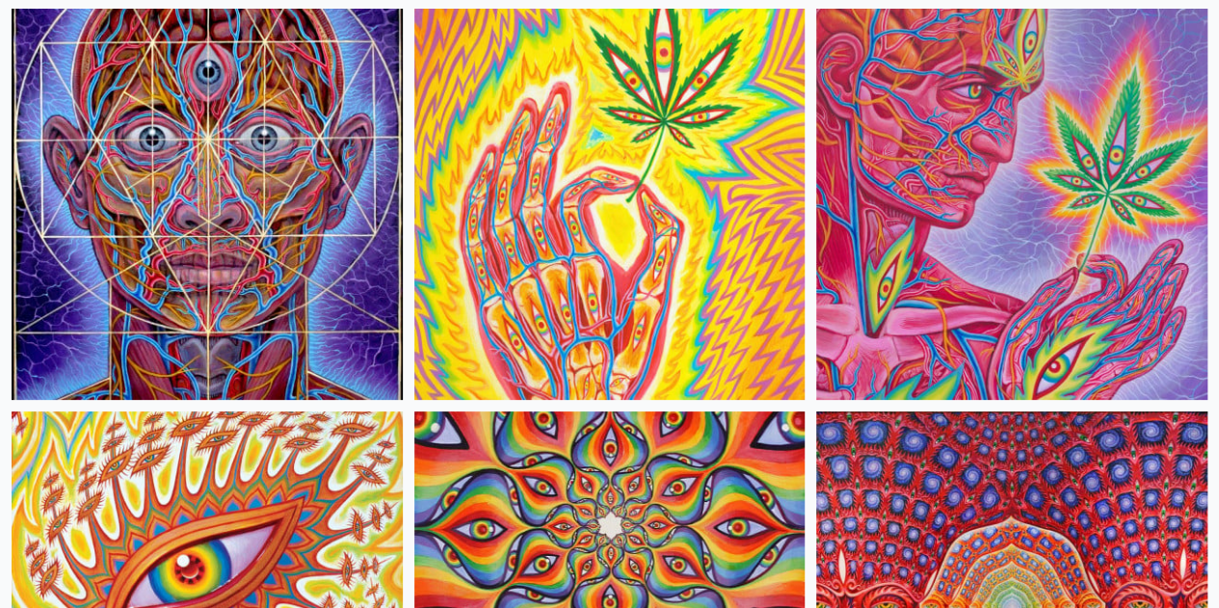
scroll to position [14718, 0]
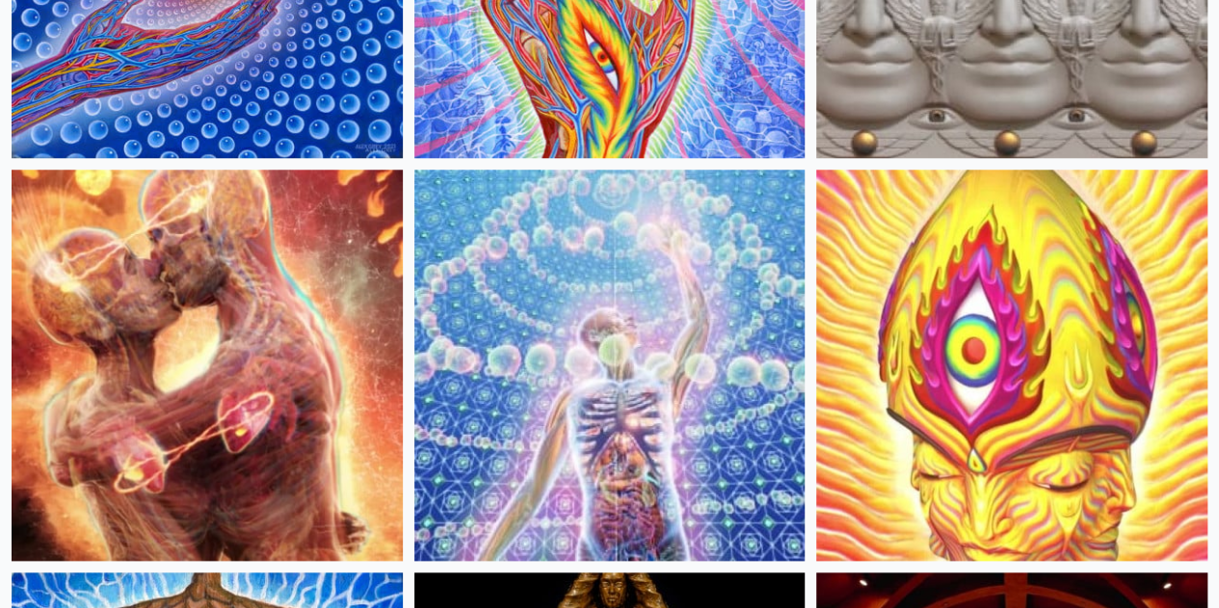
scroll to position [0, 0]
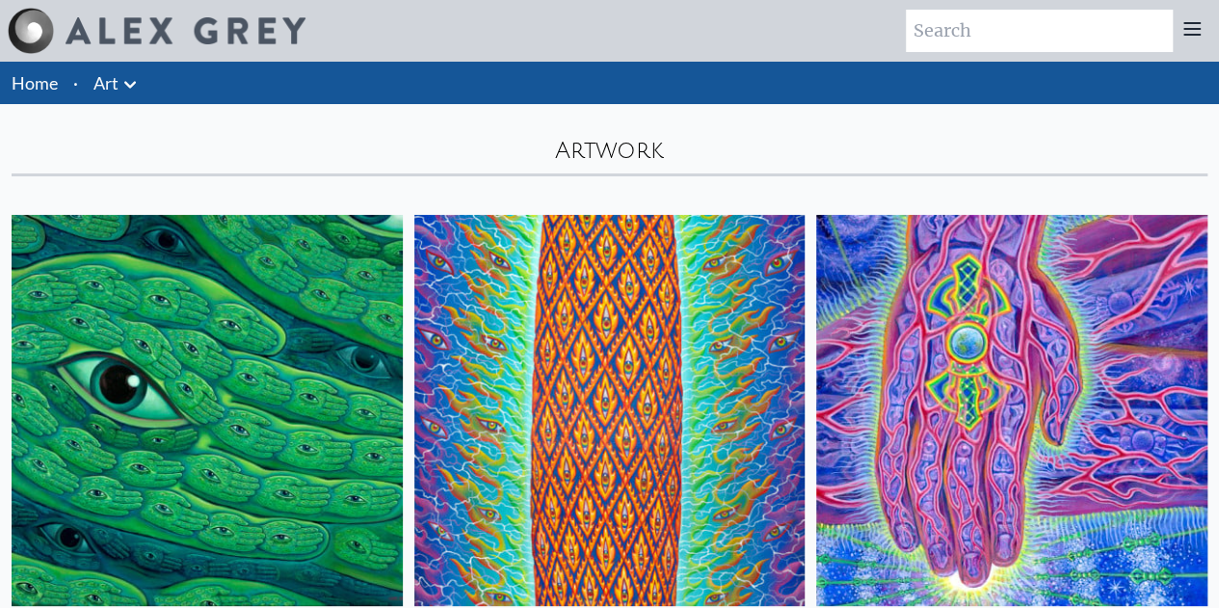
click at [1199, 28] on icon at bounding box center [1191, 29] width 15 height 12
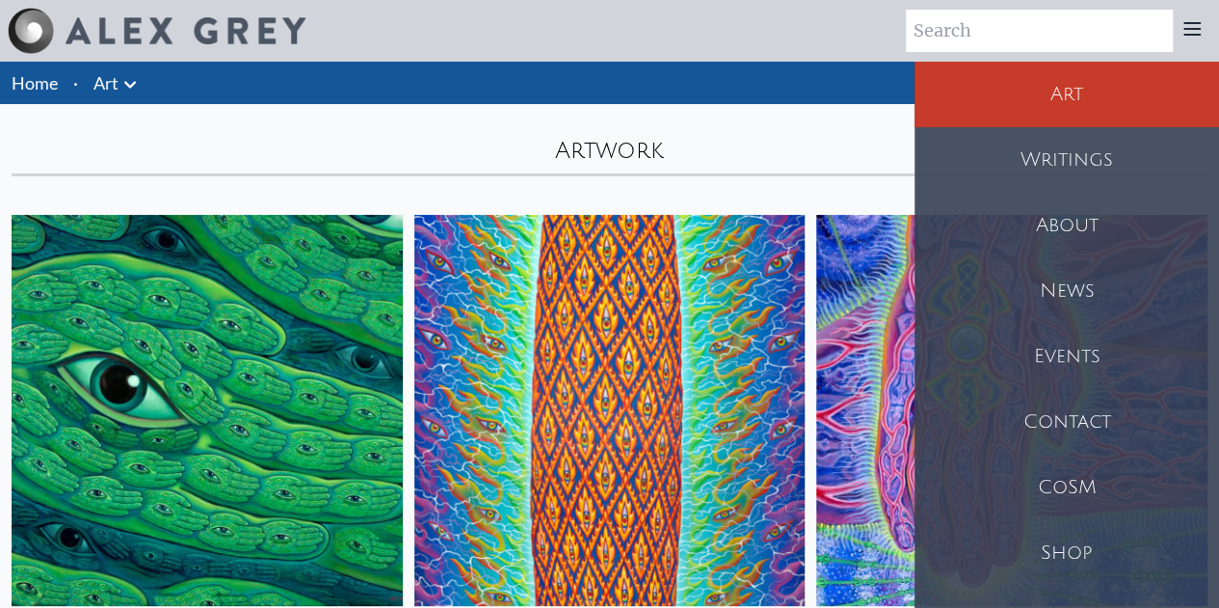
click at [1081, 103] on div "Art" at bounding box center [1066, 95] width 304 height 66
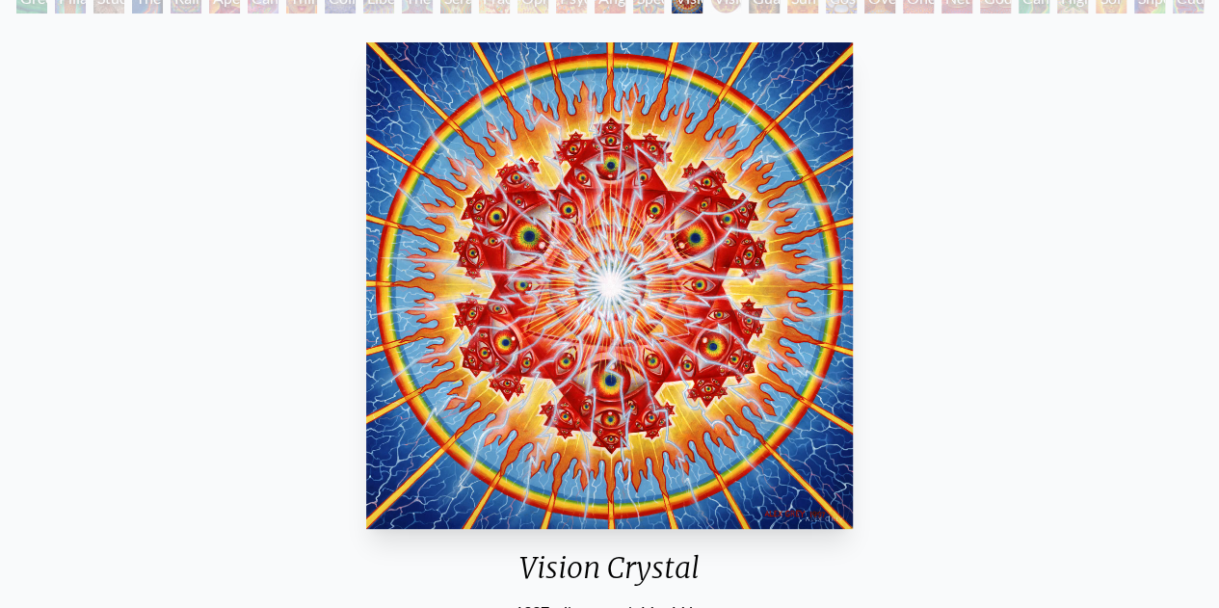
scroll to position [95, 0]
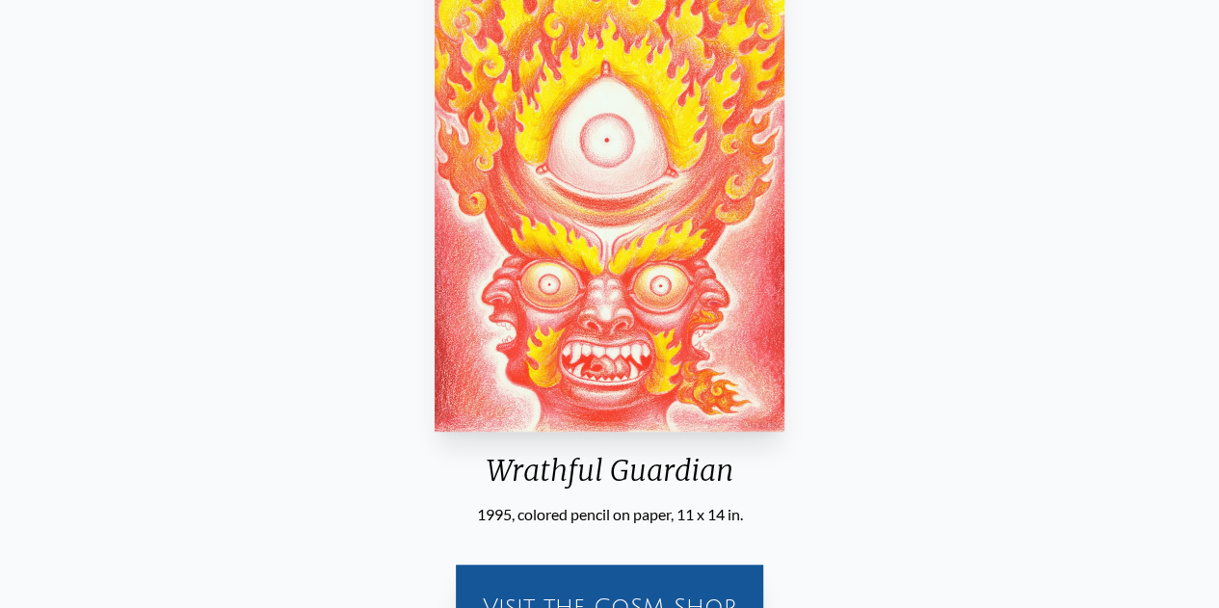
scroll to position [308, 0]
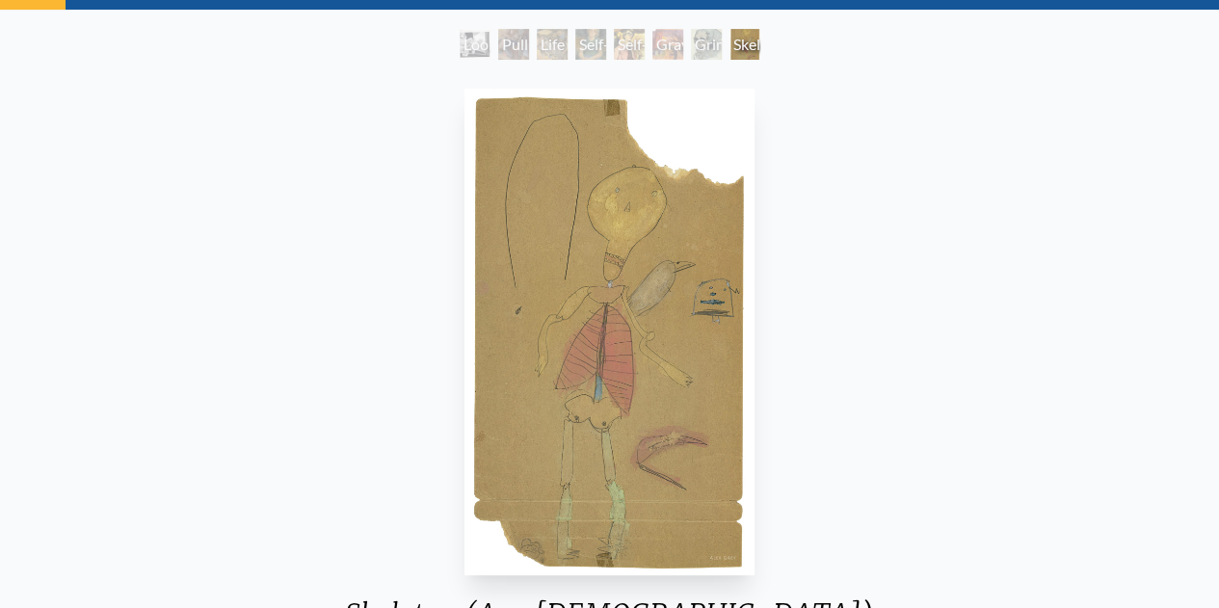
scroll to position [93, 0]
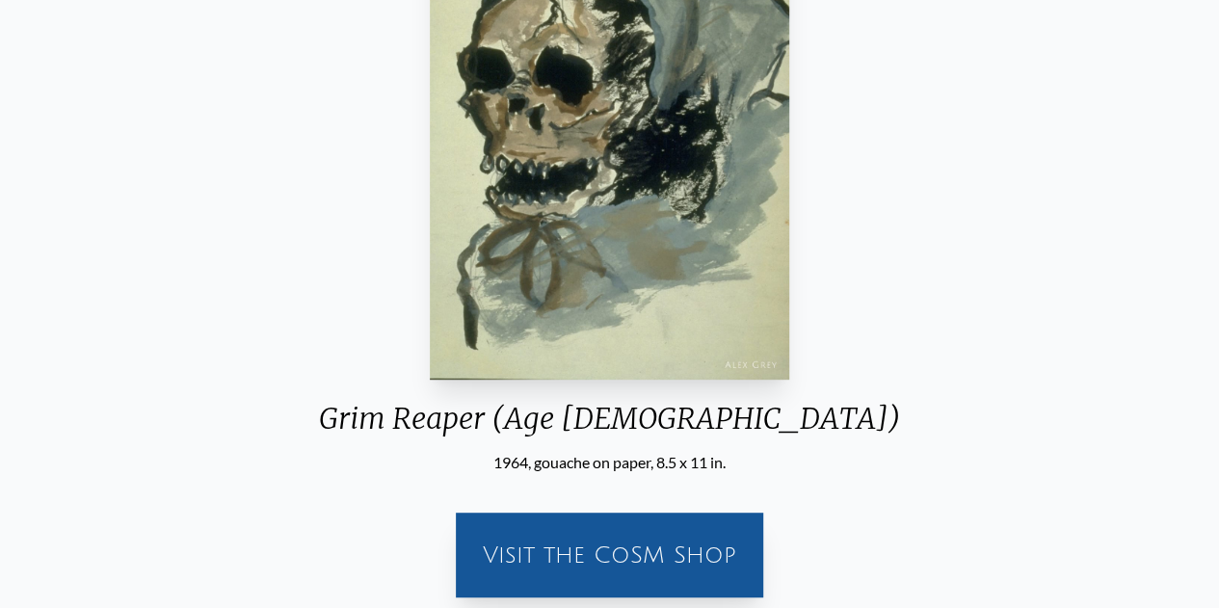
scroll to position [291, 0]
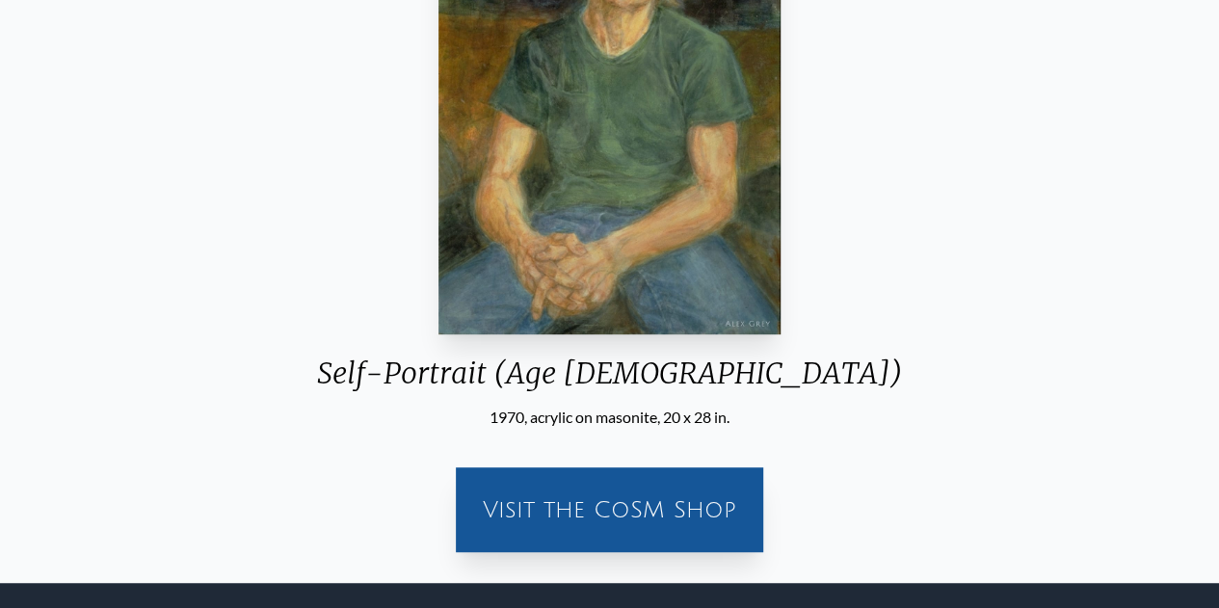
scroll to position [334, 0]
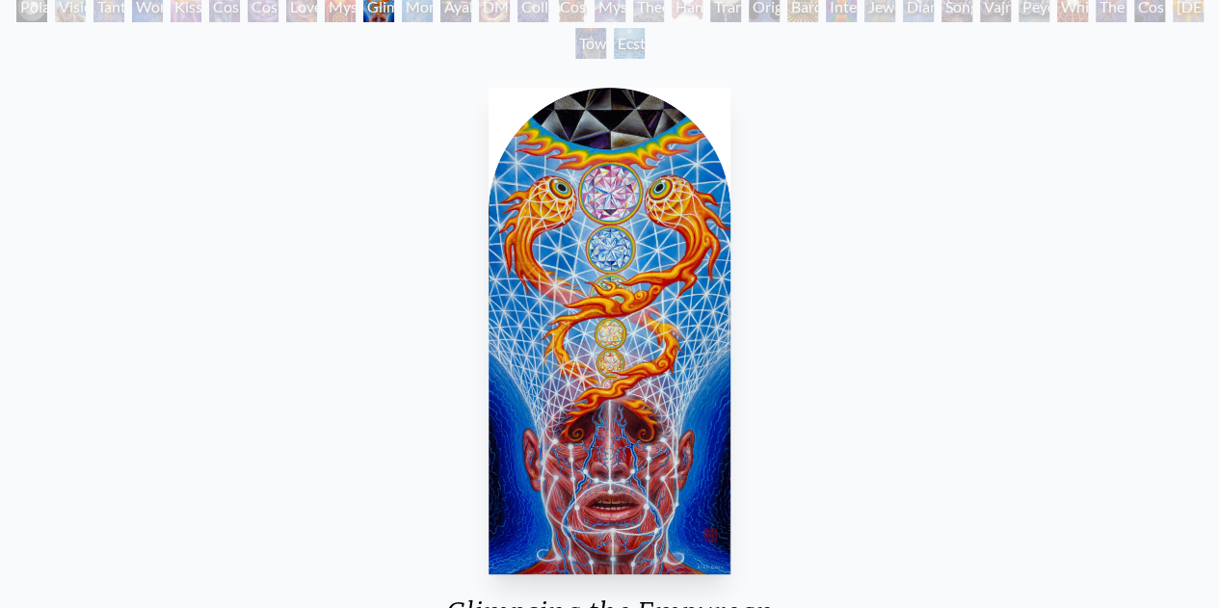
scroll to position [133, 0]
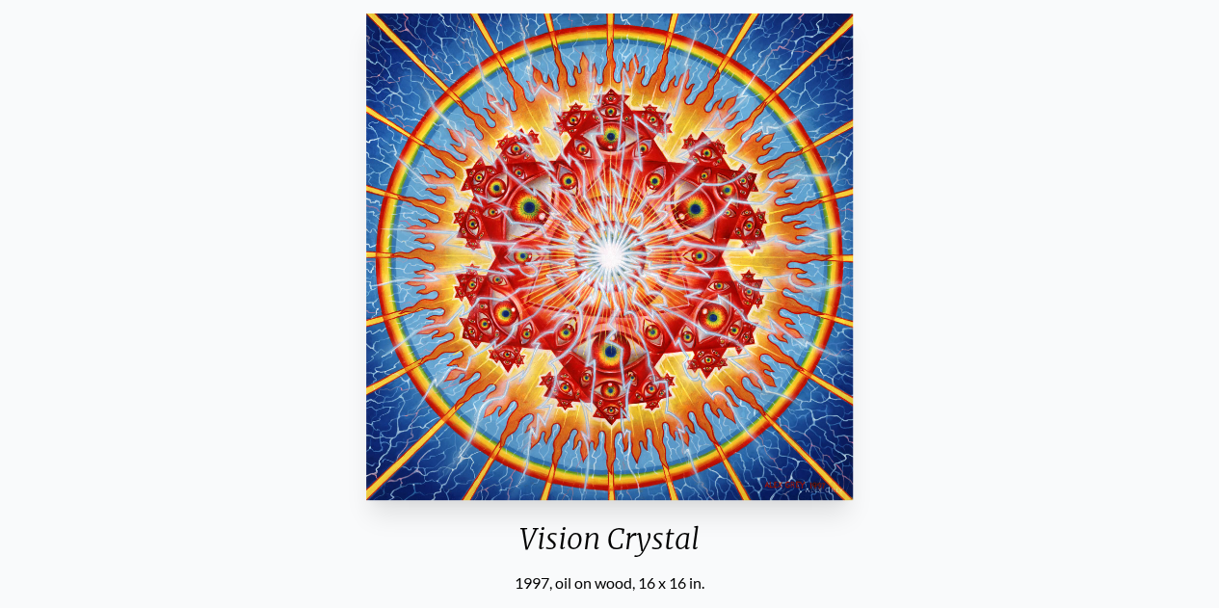
scroll to position [176, 0]
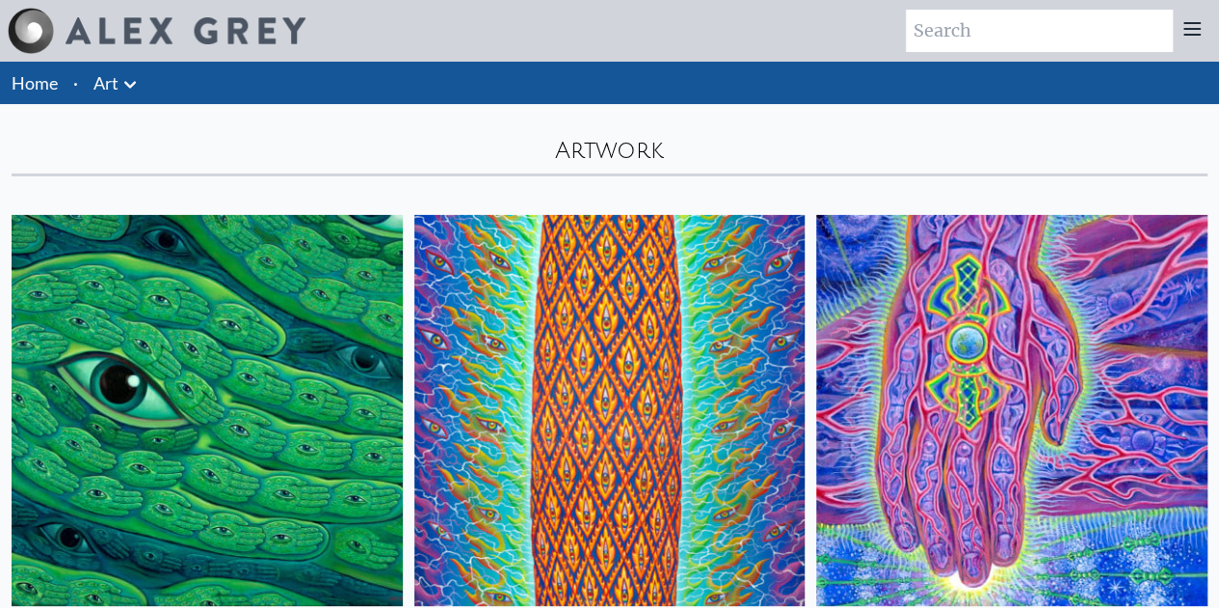
click at [136, 70] on button at bounding box center [130, 82] width 23 height 27
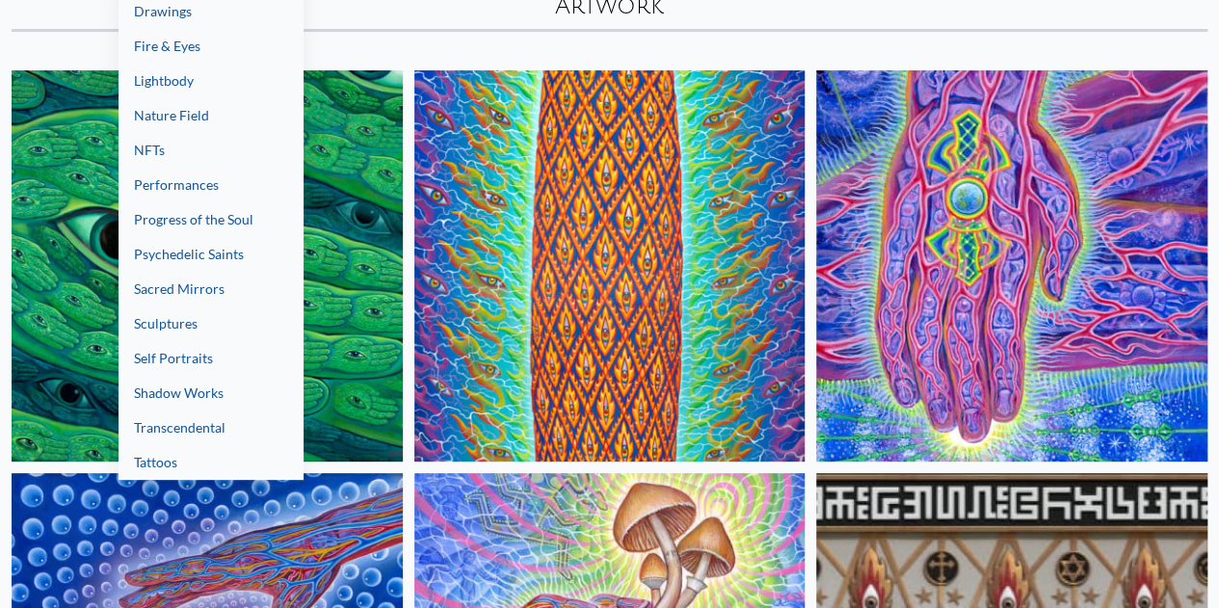
scroll to position [166, 0]
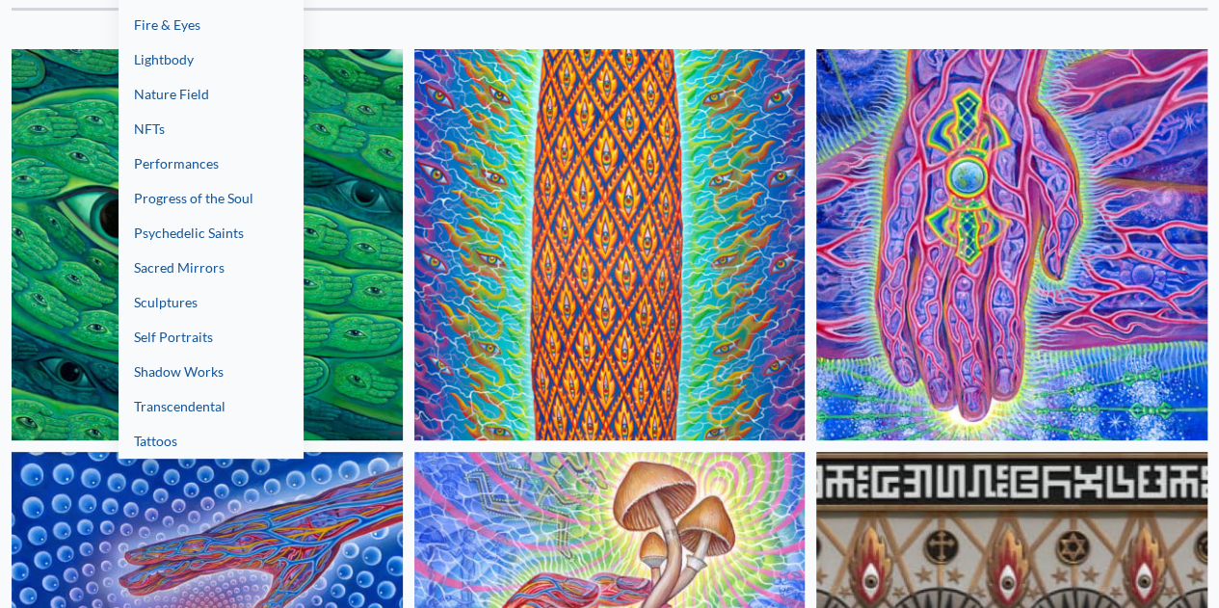
click at [209, 136] on link "NFTs" at bounding box center [211, 129] width 185 height 35
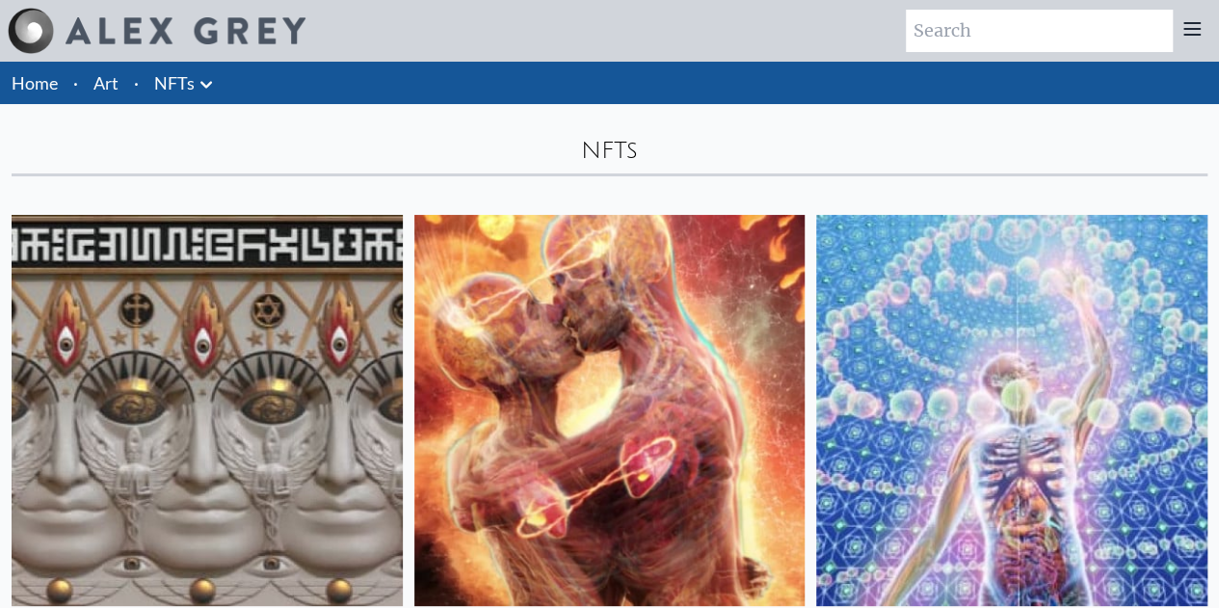
click at [210, 89] on icon at bounding box center [206, 84] width 23 height 23
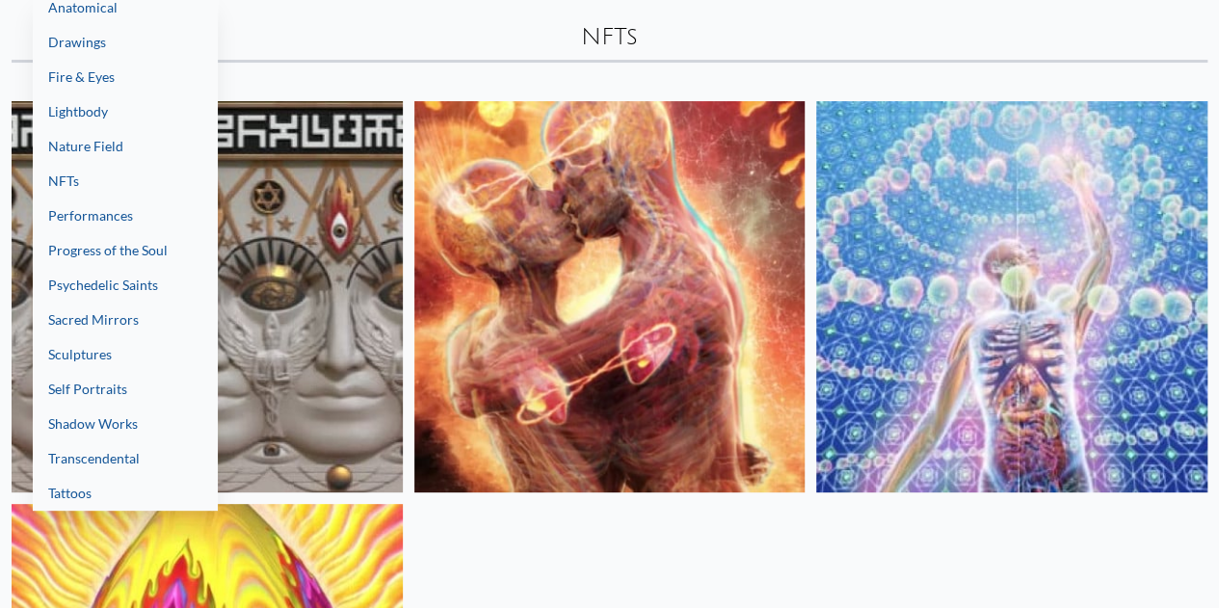
scroll to position [116, 0]
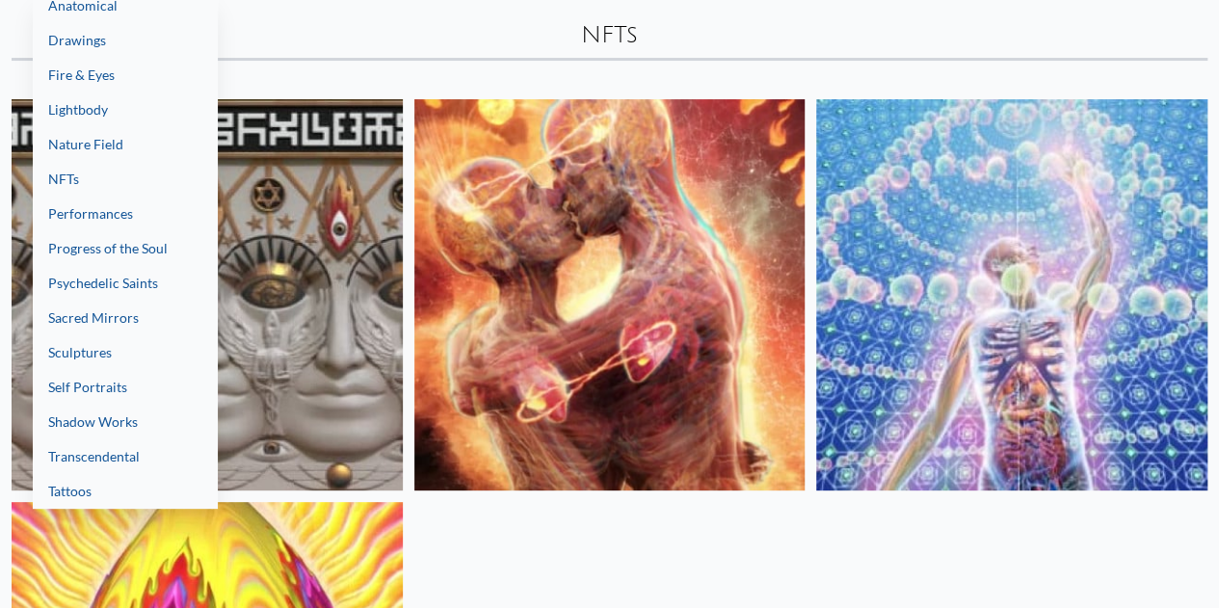
click at [129, 490] on link "Tattoos" at bounding box center [125, 491] width 185 height 35
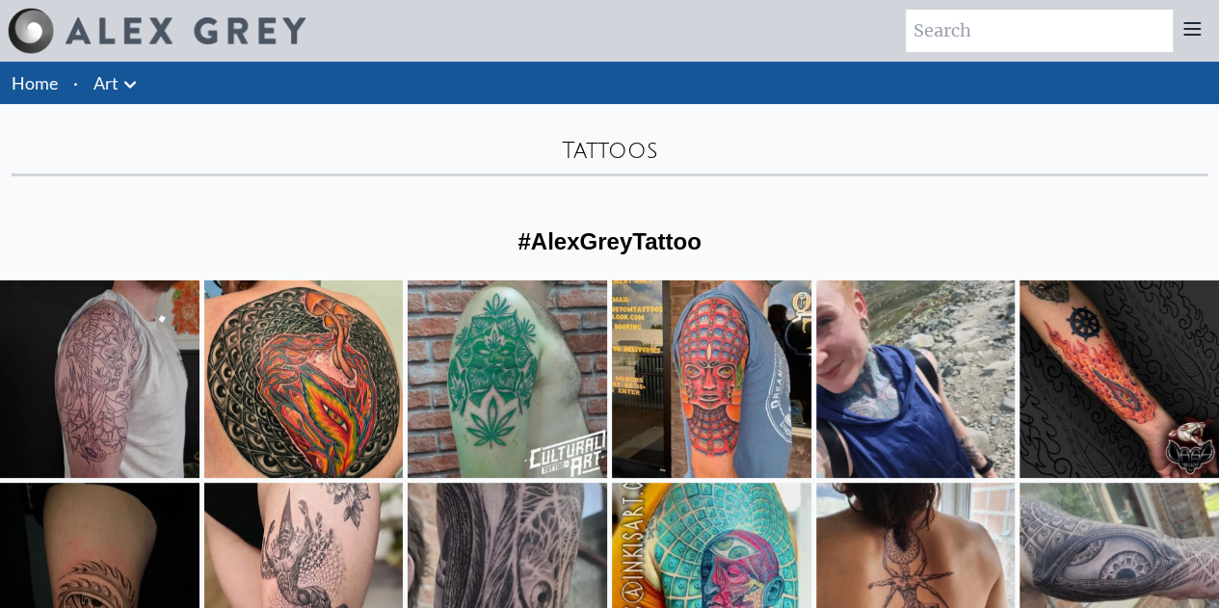
click at [105, 76] on link "Art" at bounding box center [105, 82] width 25 height 27
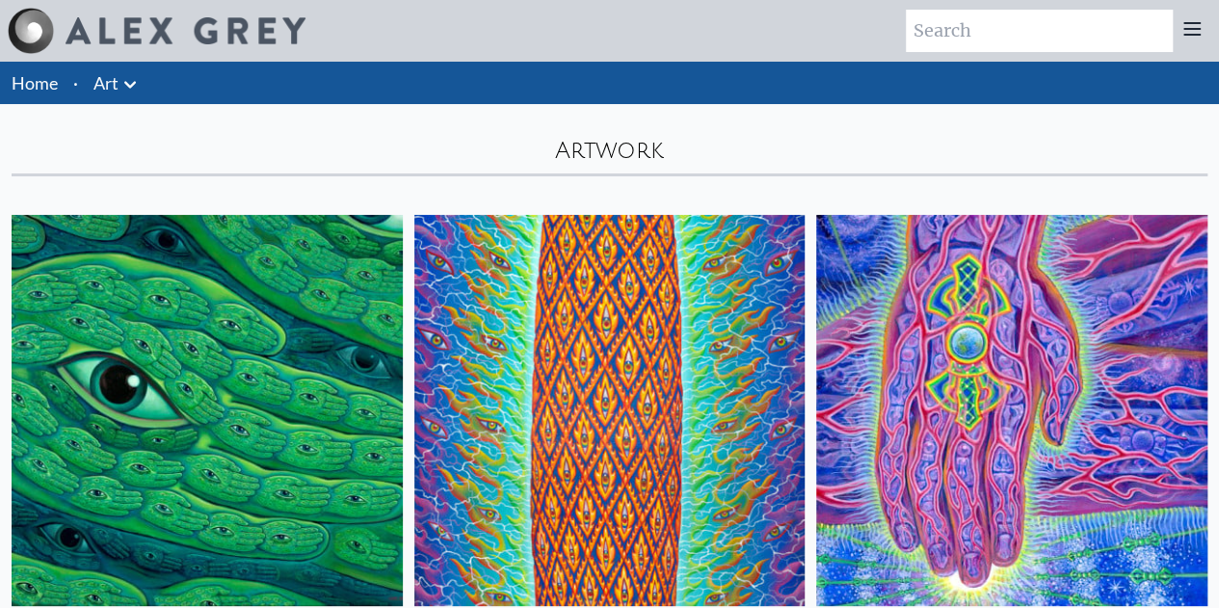
click at [110, 92] on link "Art" at bounding box center [105, 82] width 25 height 27
click at [23, 84] on link "Home" at bounding box center [35, 82] width 46 height 21
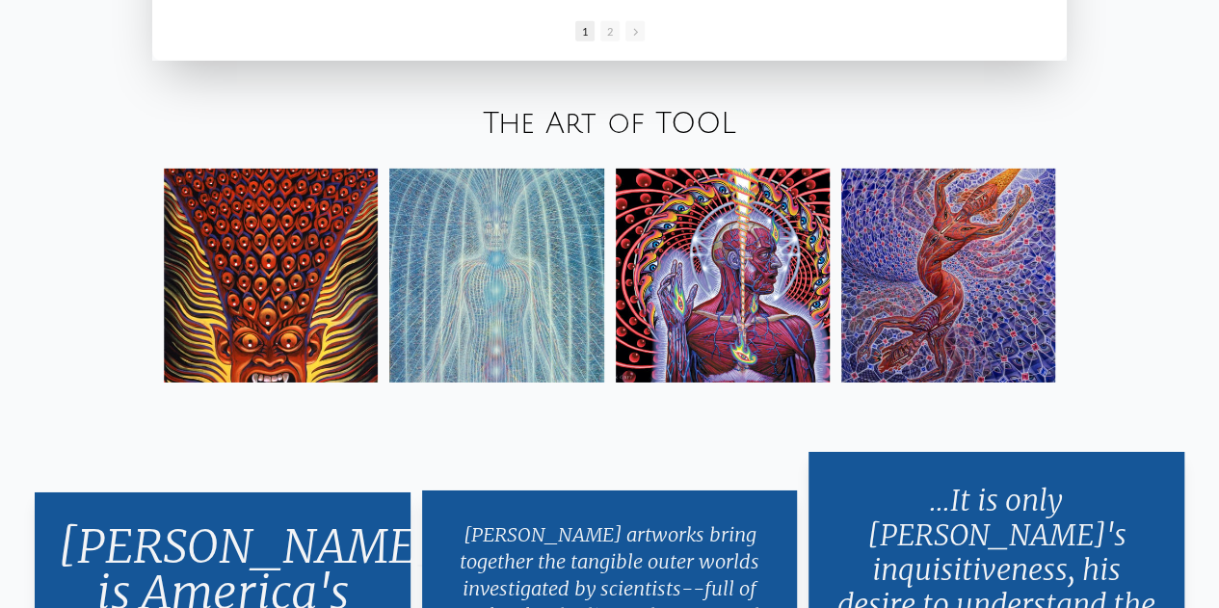
scroll to position [3072, 0]
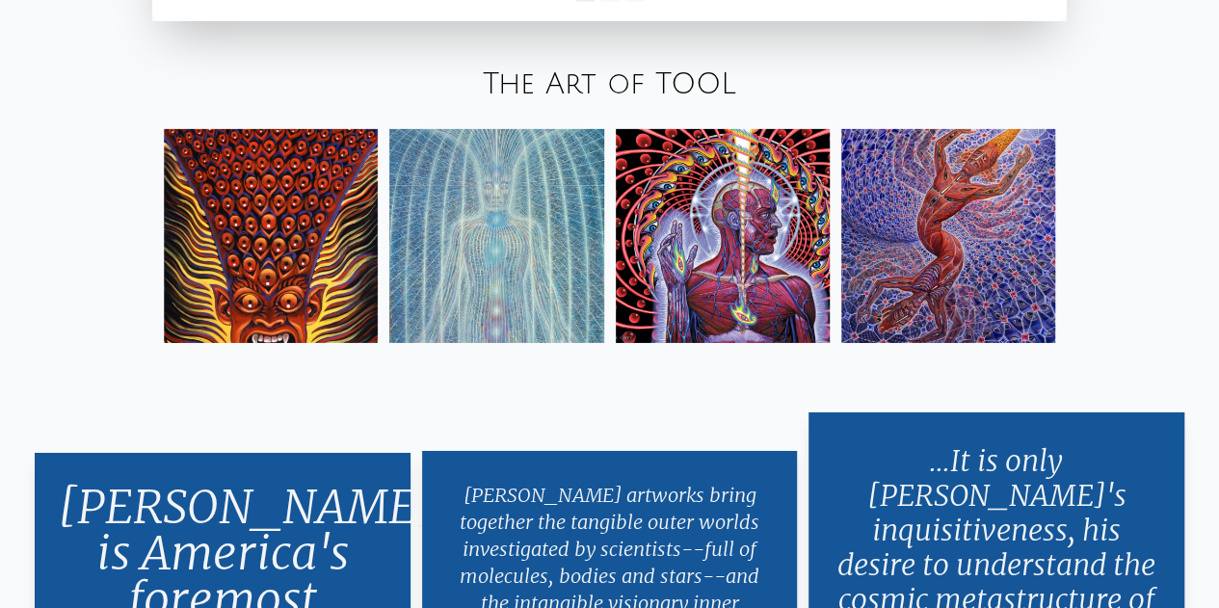
click at [687, 76] on link "The Art of TOOL" at bounding box center [609, 84] width 253 height 32
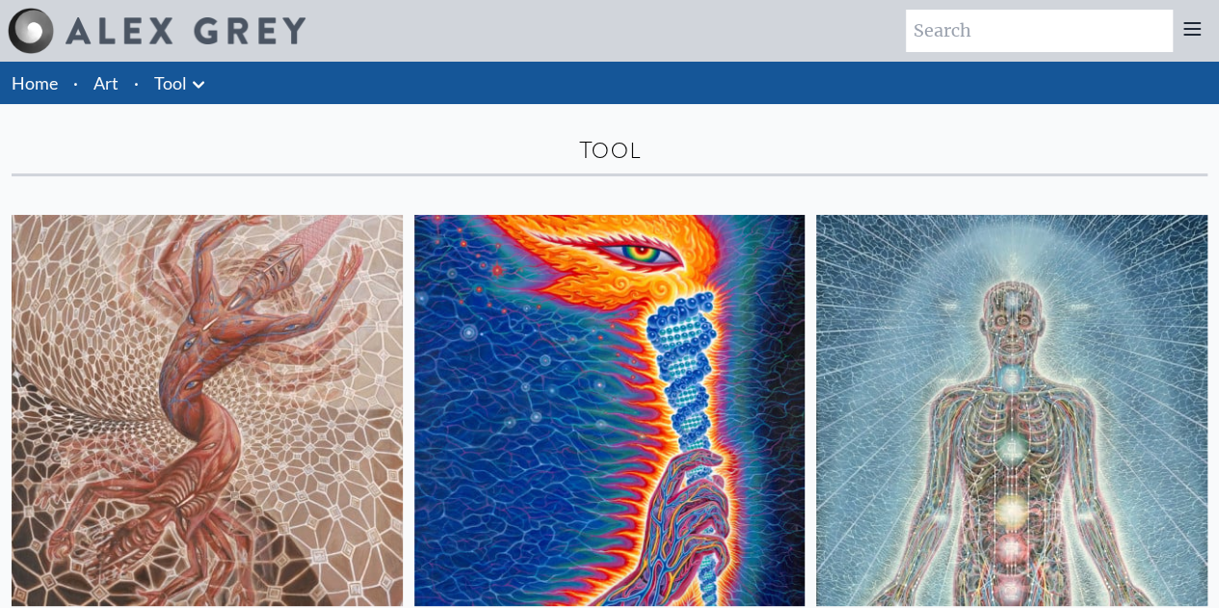
click at [449, 306] on img at bounding box center [609, 410] width 391 height 391
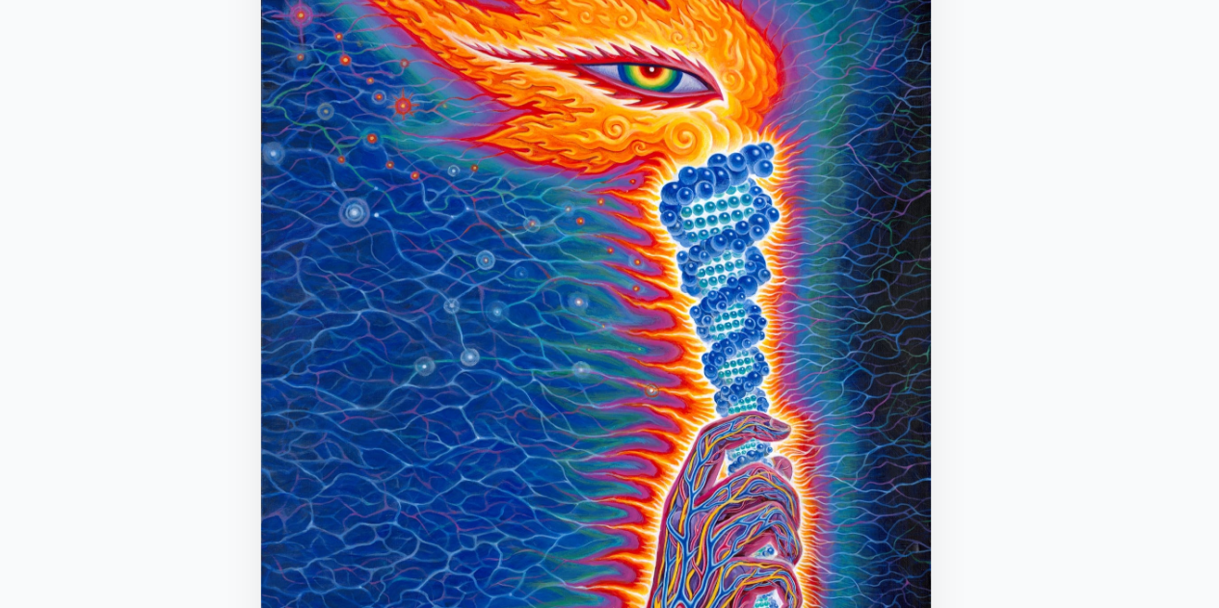
scroll to position [85, 0]
